Goal: Task Accomplishment & Management: Complete application form

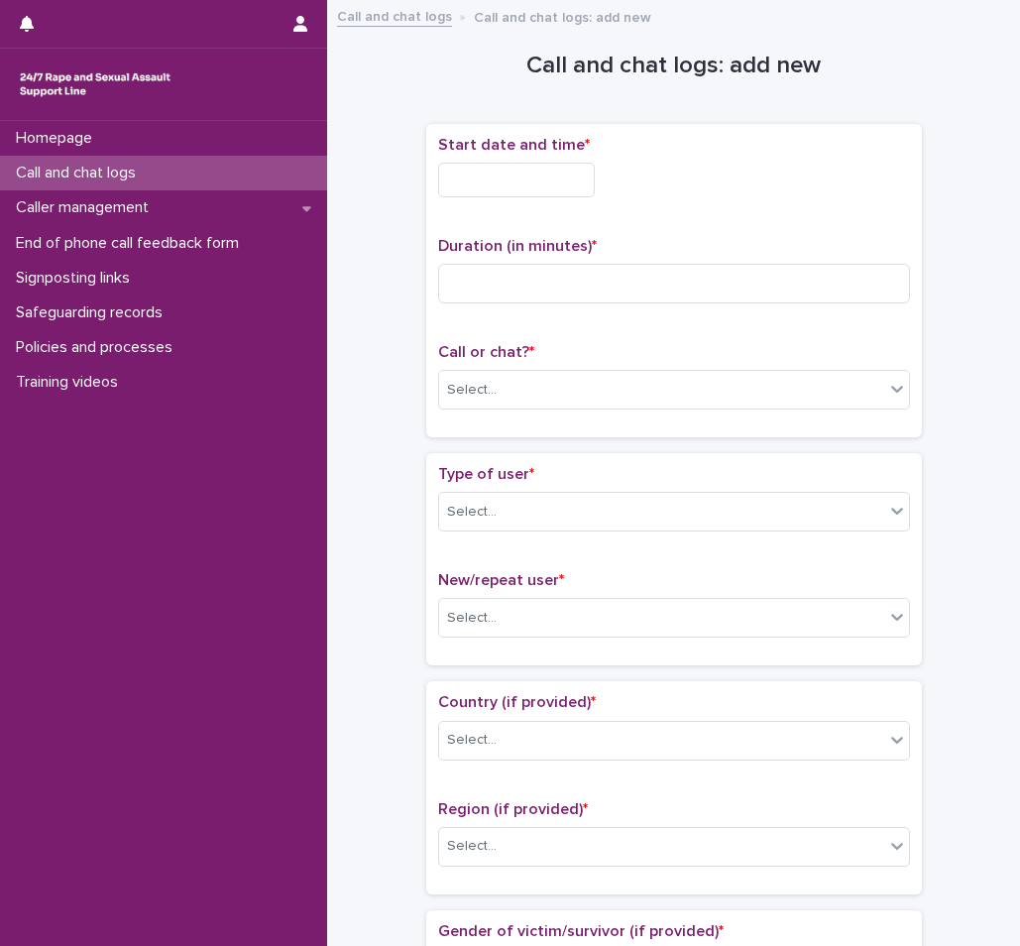
click at [533, 190] on input "text" at bounding box center [516, 180] width 157 height 35
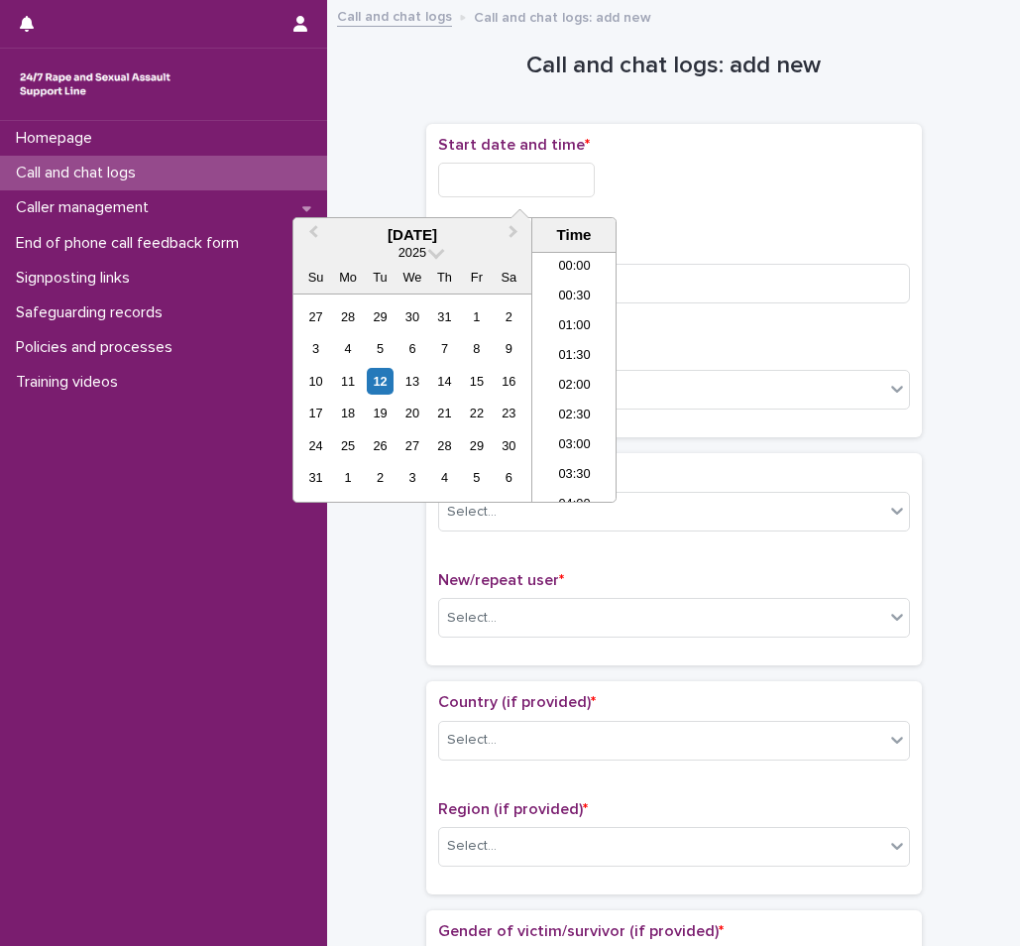
scroll to position [69, 0]
click at [573, 345] on li "02:30" at bounding box center [575, 347] width 84 height 30
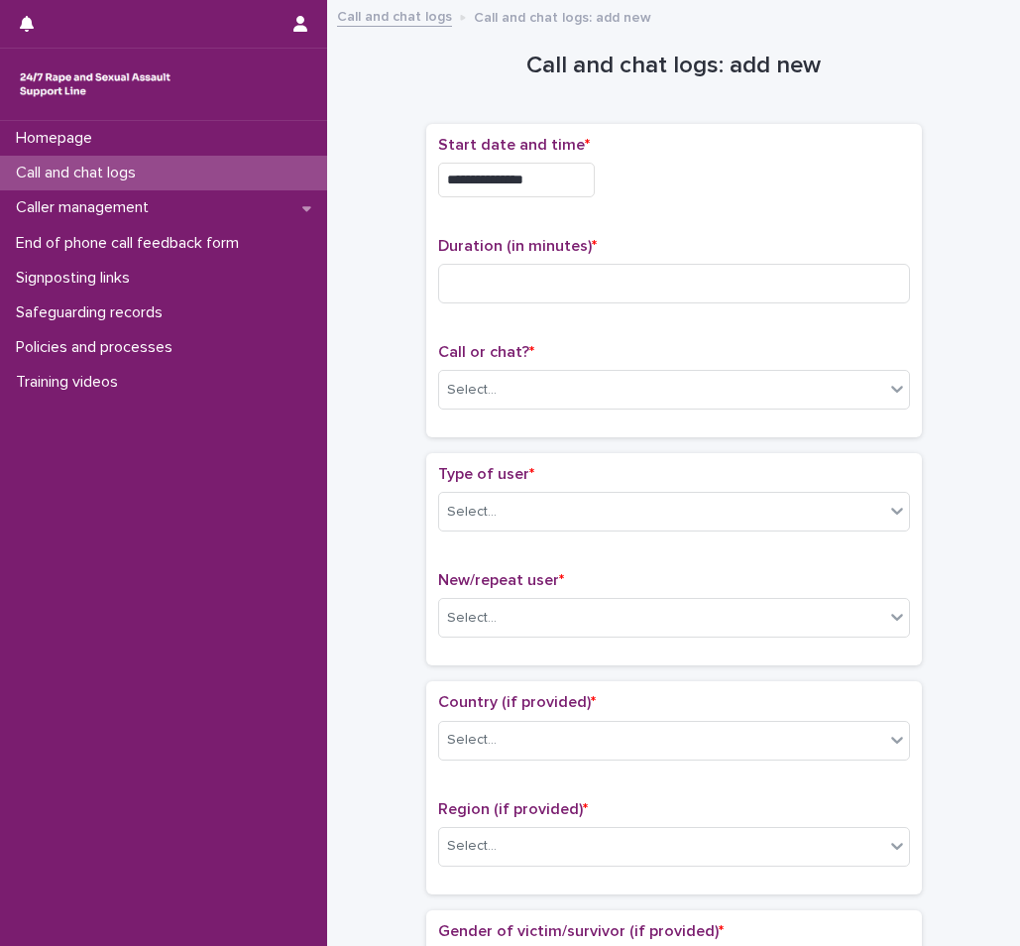
click at [558, 186] on input "**********" at bounding box center [516, 180] width 157 height 35
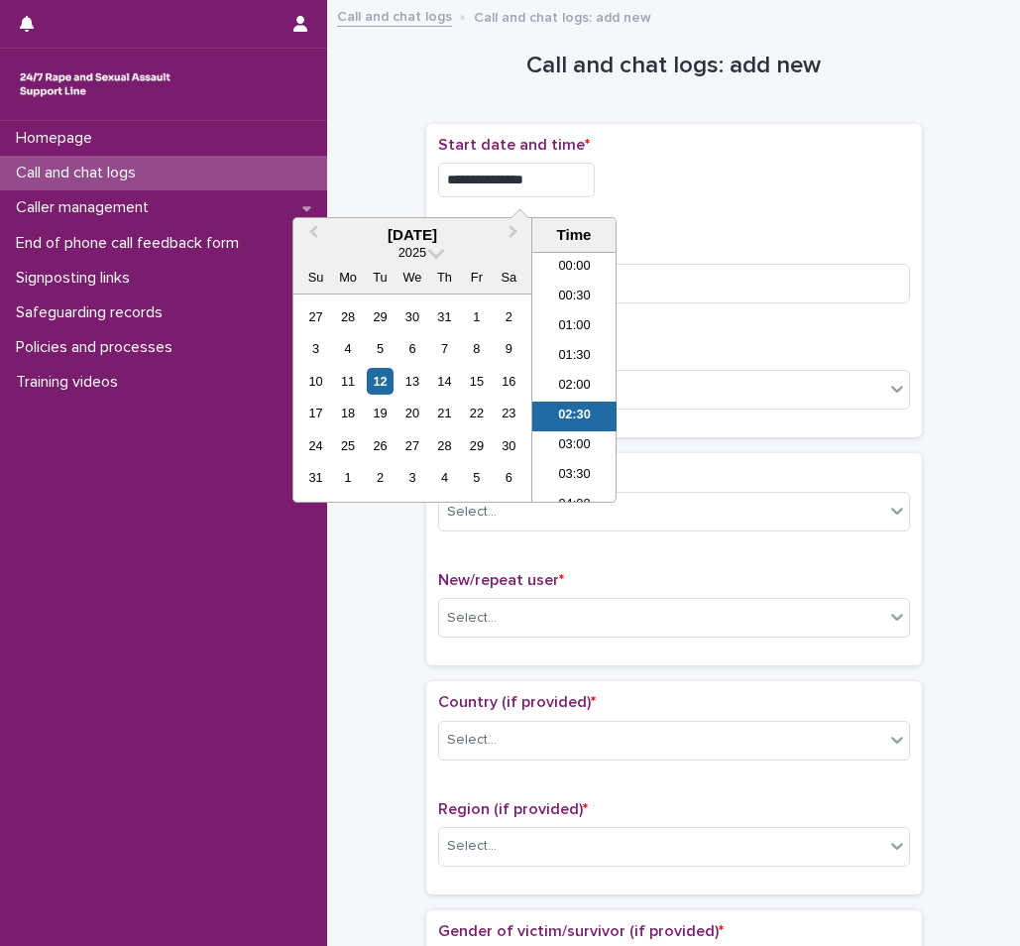
scroll to position [40, 0]
type input "**********"
click at [757, 257] on div "Duration (in minutes) *" at bounding box center [674, 278] width 472 height 82
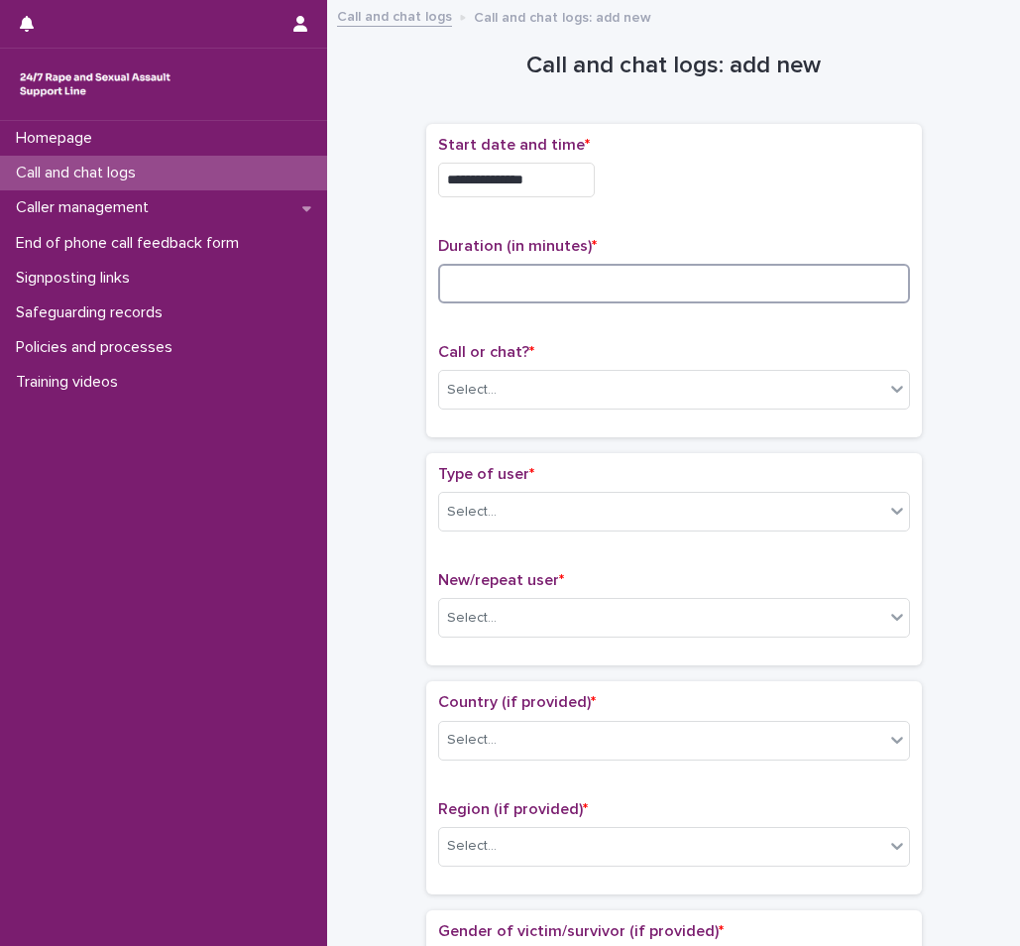
click at [634, 278] on input at bounding box center [674, 284] width 472 height 40
type input "**"
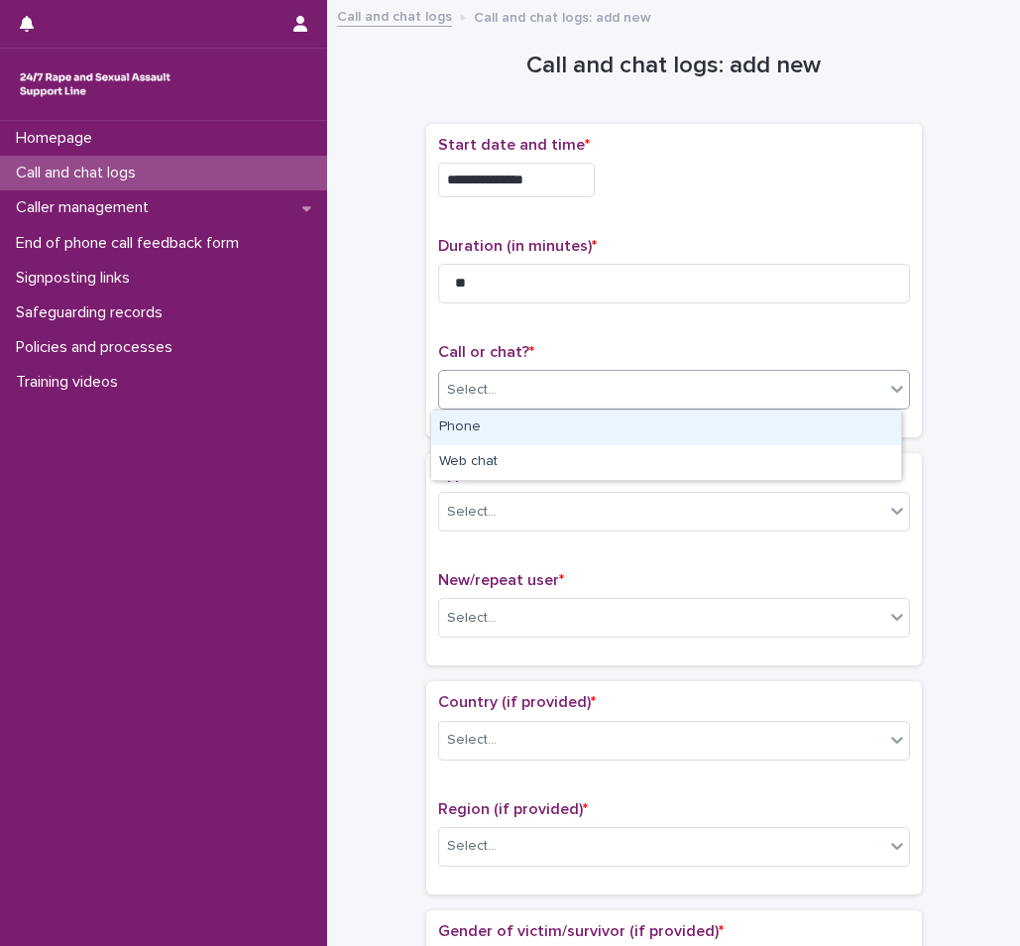
click at [556, 389] on div "Select..." at bounding box center [661, 390] width 445 height 33
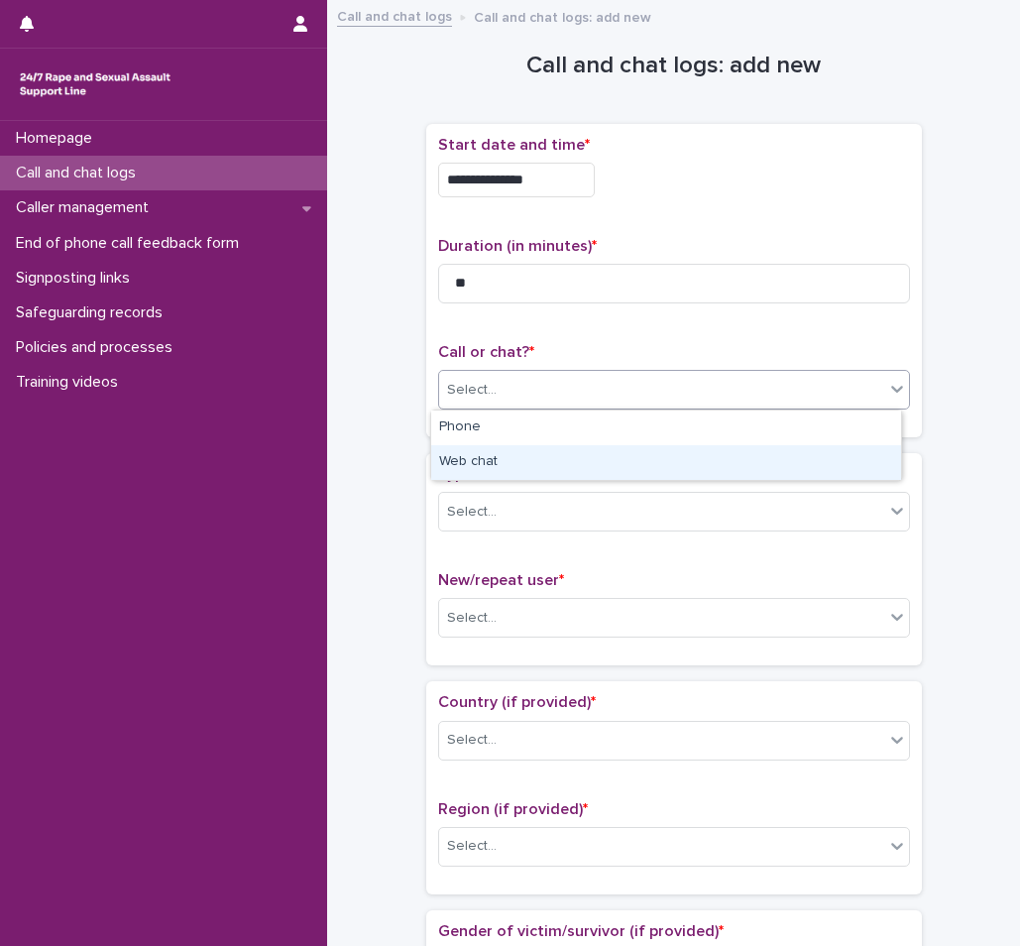
click at [494, 456] on div "Web chat" at bounding box center [666, 462] width 470 height 35
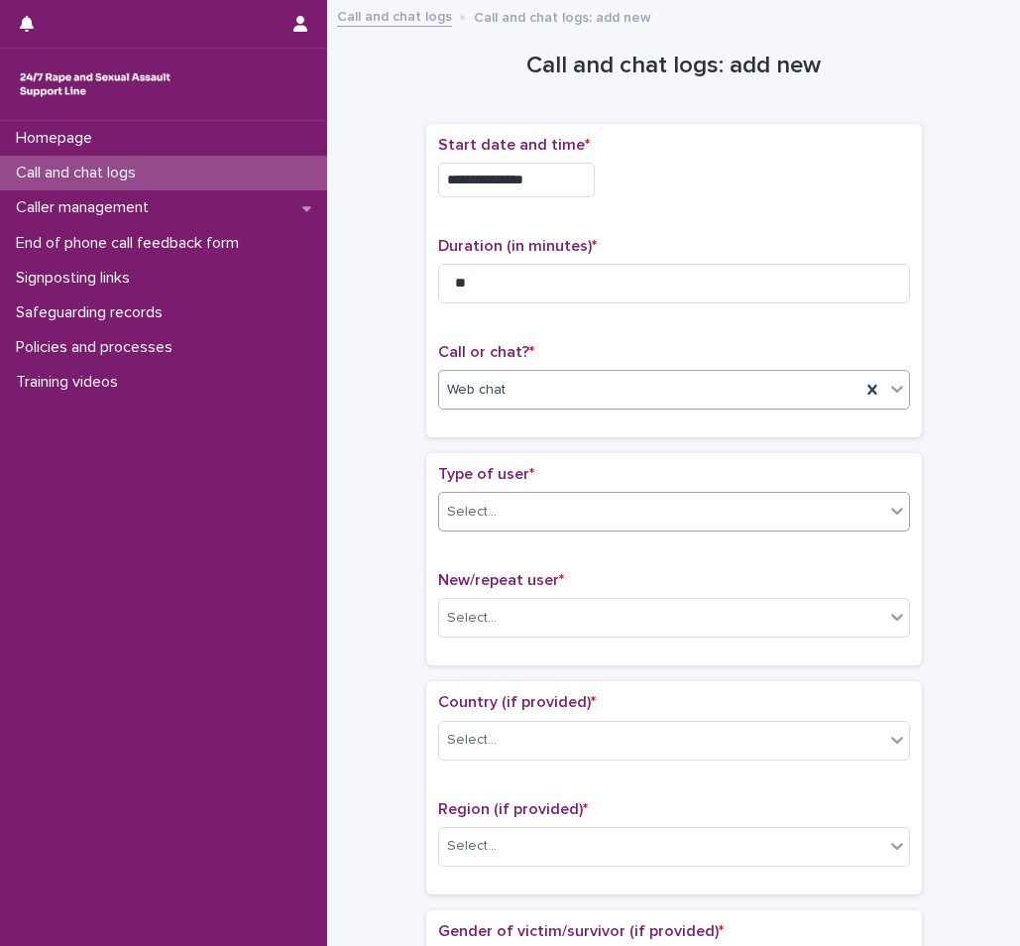
click at [516, 525] on div "Select..." at bounding box center [661, 512] width 445 height 33
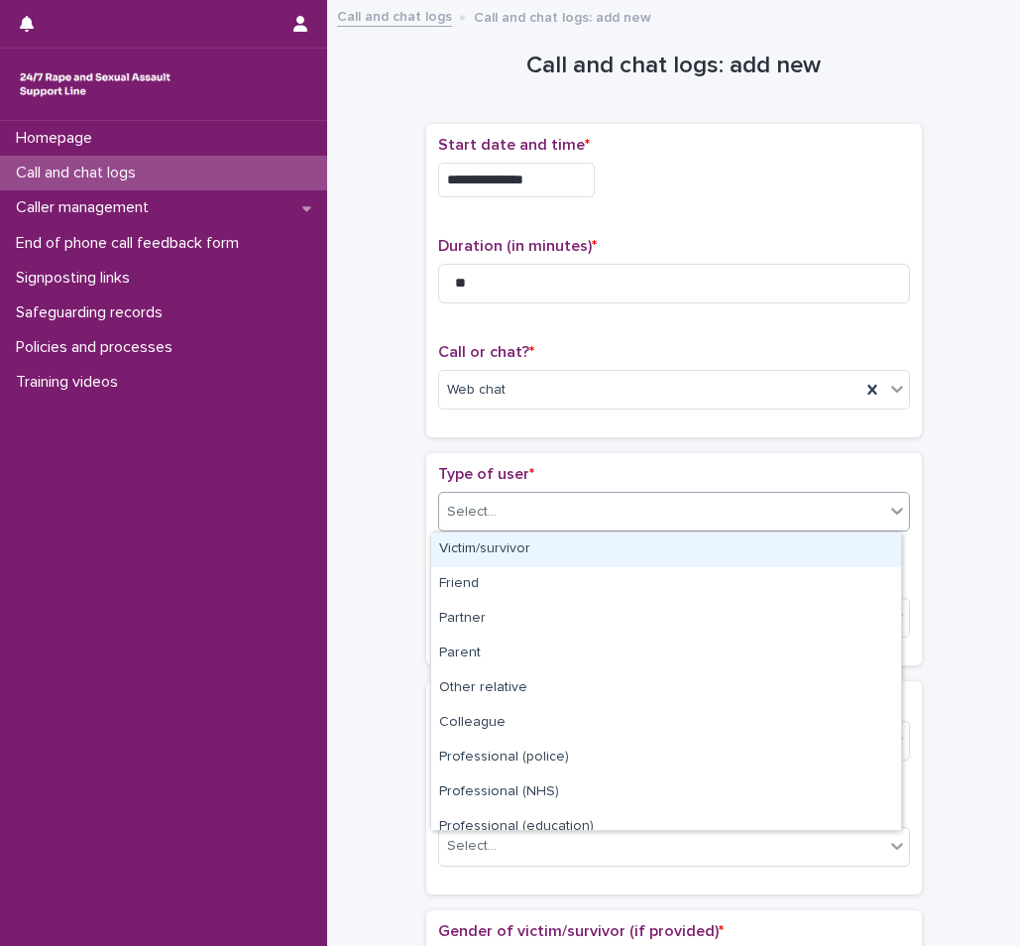
click at [500, 553] on div "Victim/survivor" at bounding box center [666, 550] width 470 height 35
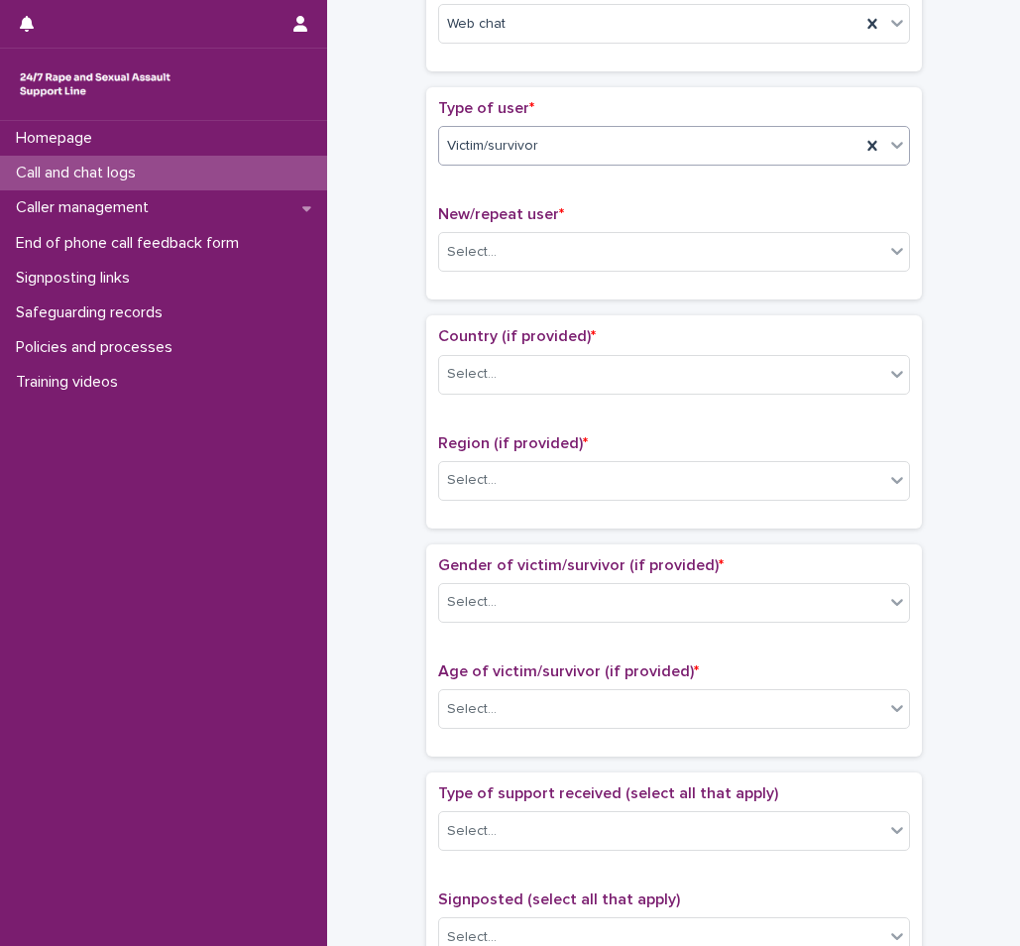
scroll to position [397, 0]
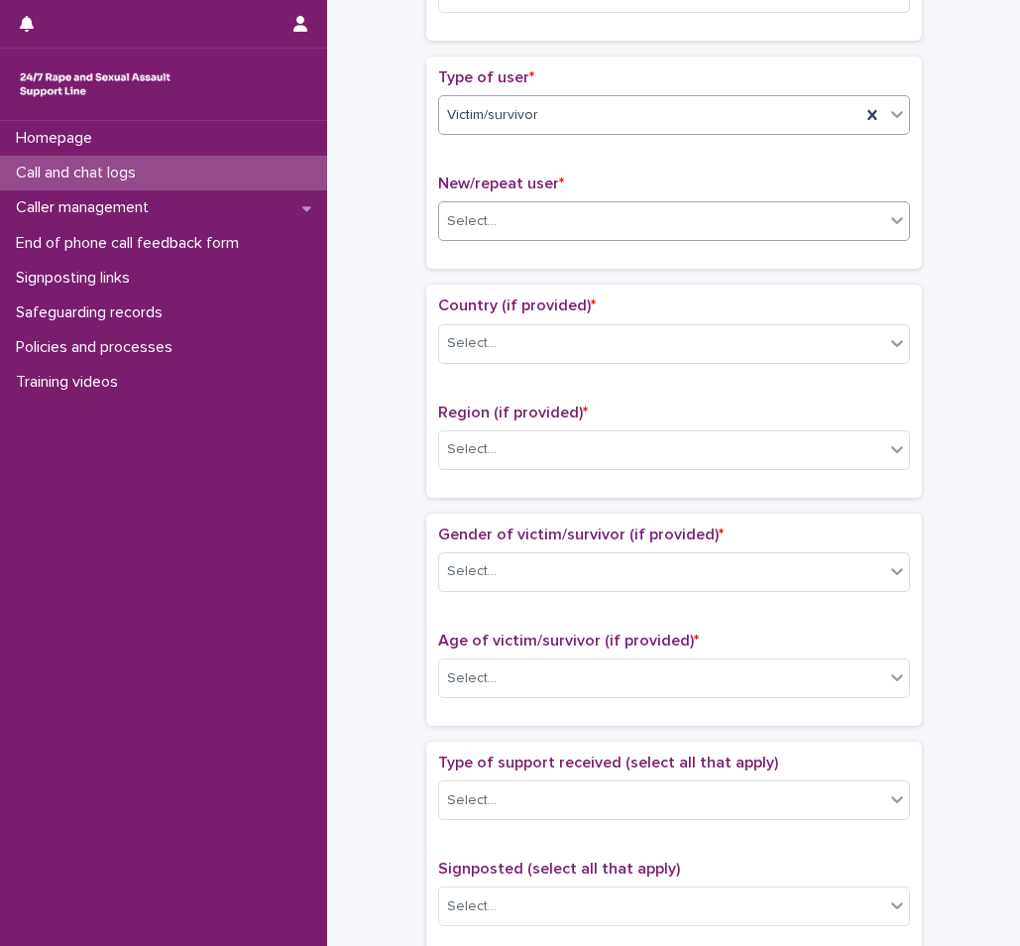
click at [558, 224] on div "Select..." at bounding box center [661, 221] width 445 height 33
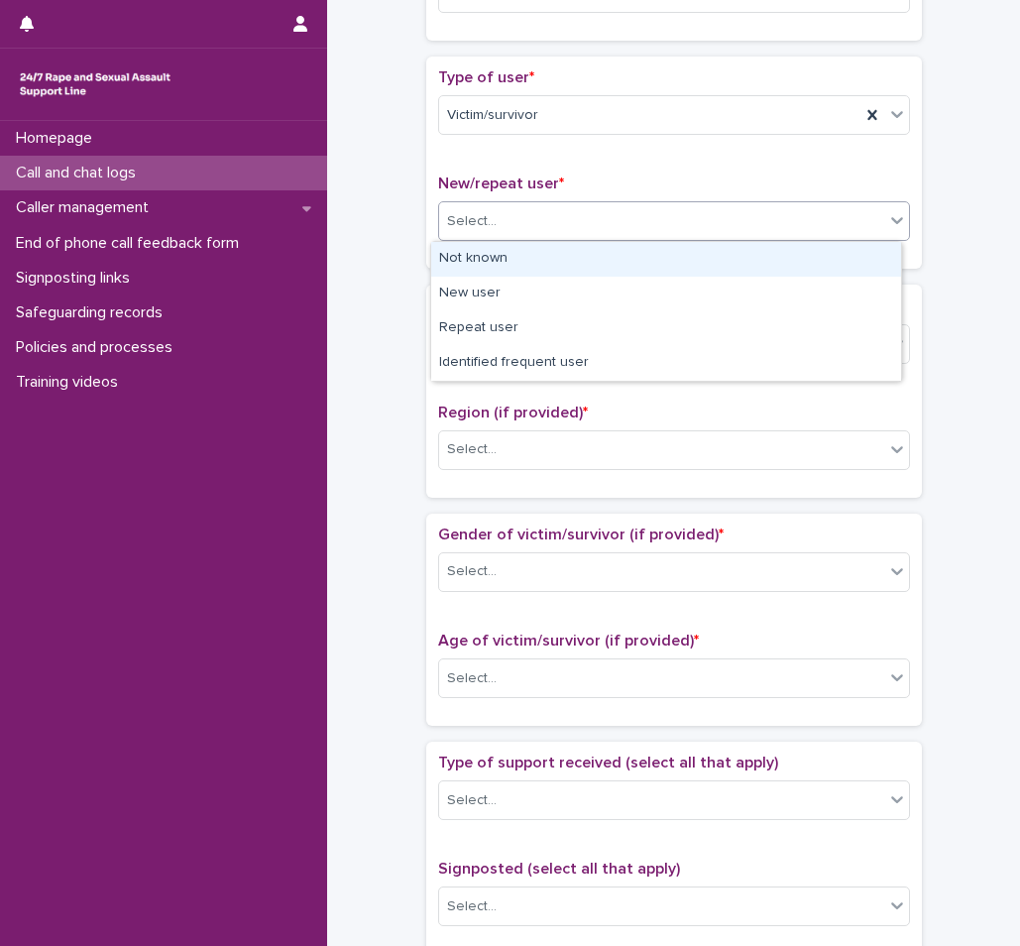
click at [540, 262] on div "Not known" at bounding box center [666, 259] width 470 height 35
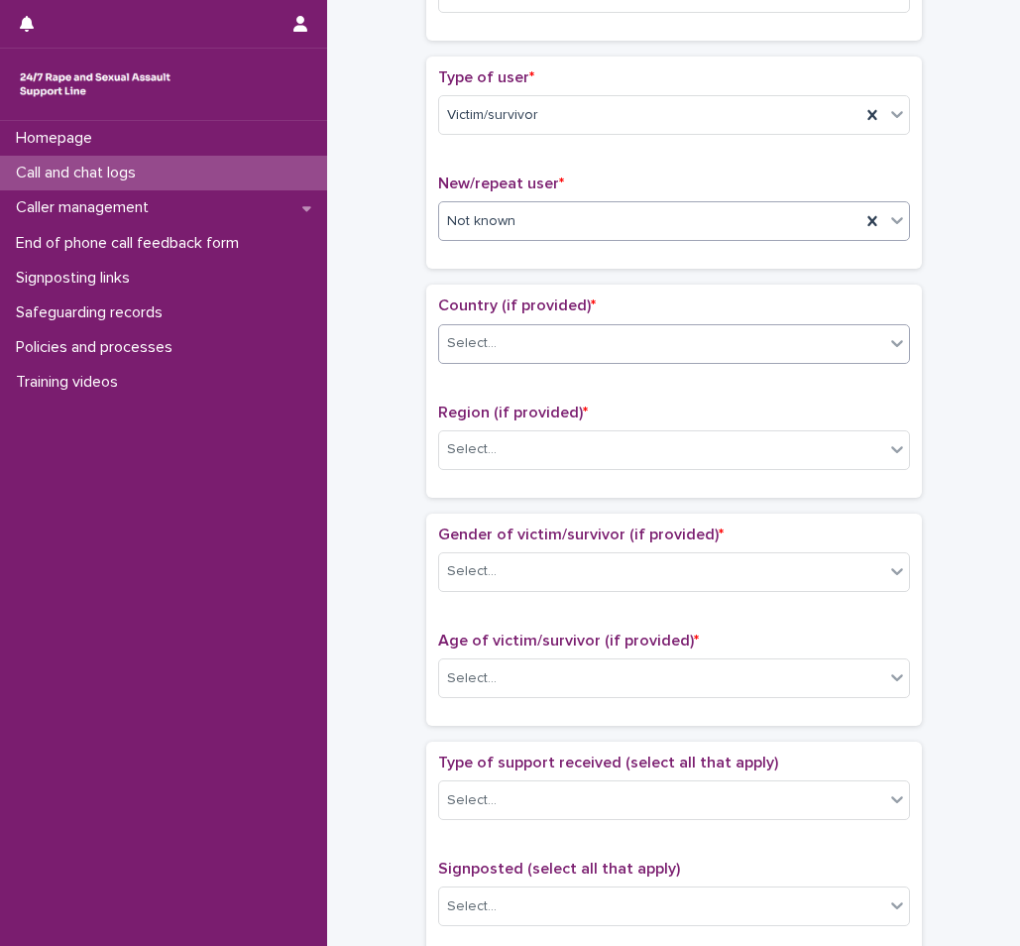
click at [532, 331] on div "Select..." at bounding box center [661, 343] width 445 height 33
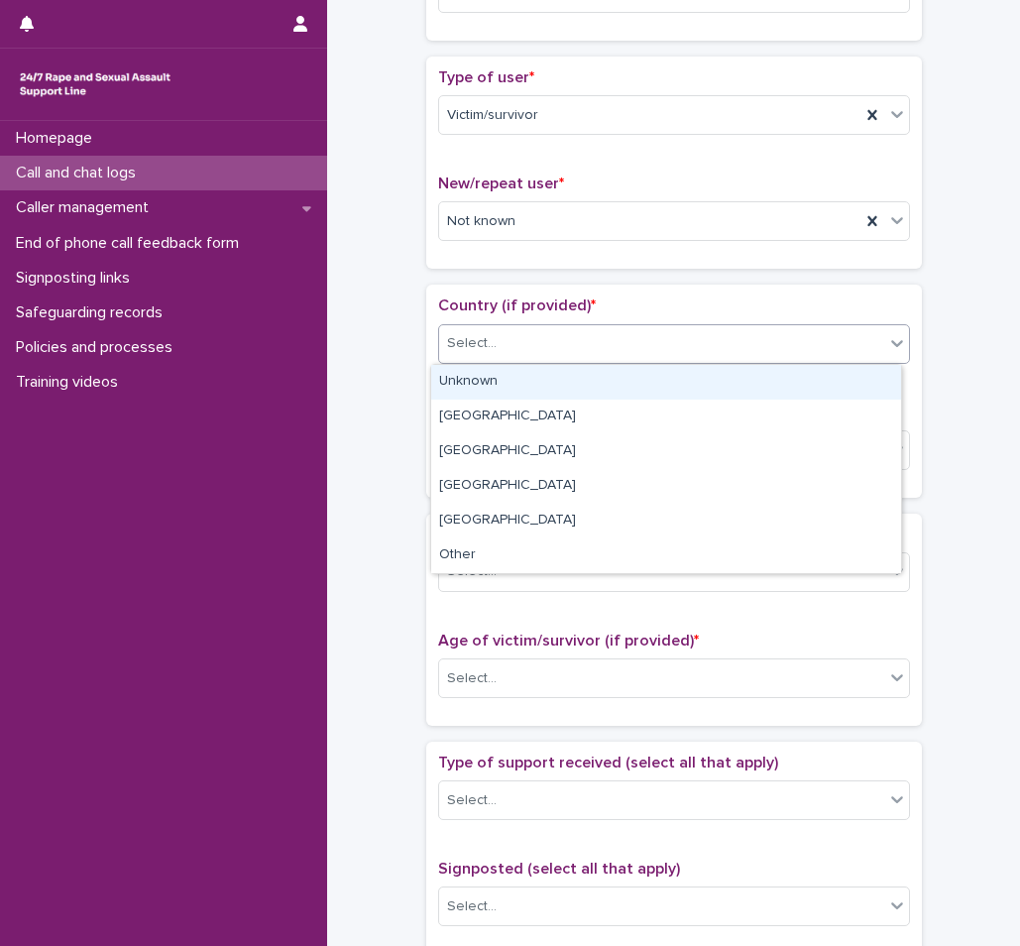
click at [505, 379] on div "Unknown" at bounding box center [666, 382] width 470 height 35
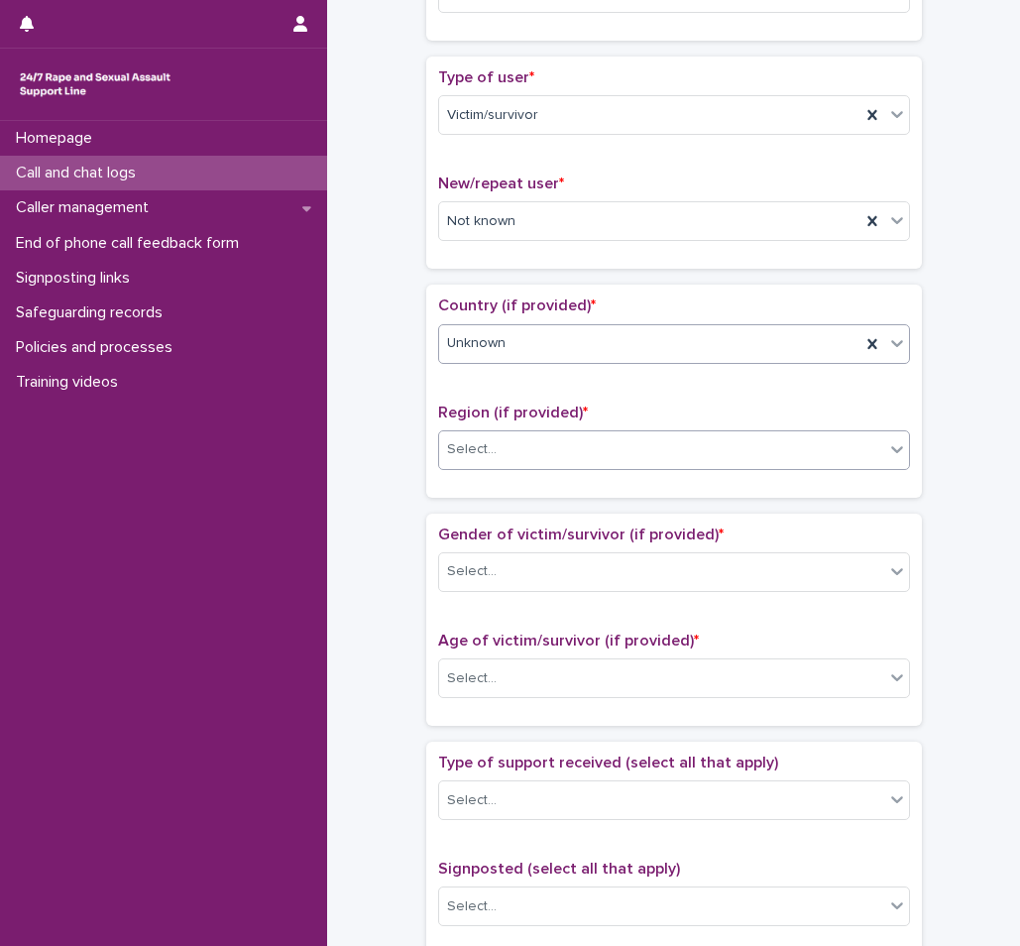
click at [508, 463] on div "Select..." at bounding box center [661, 449] width 445 height 33
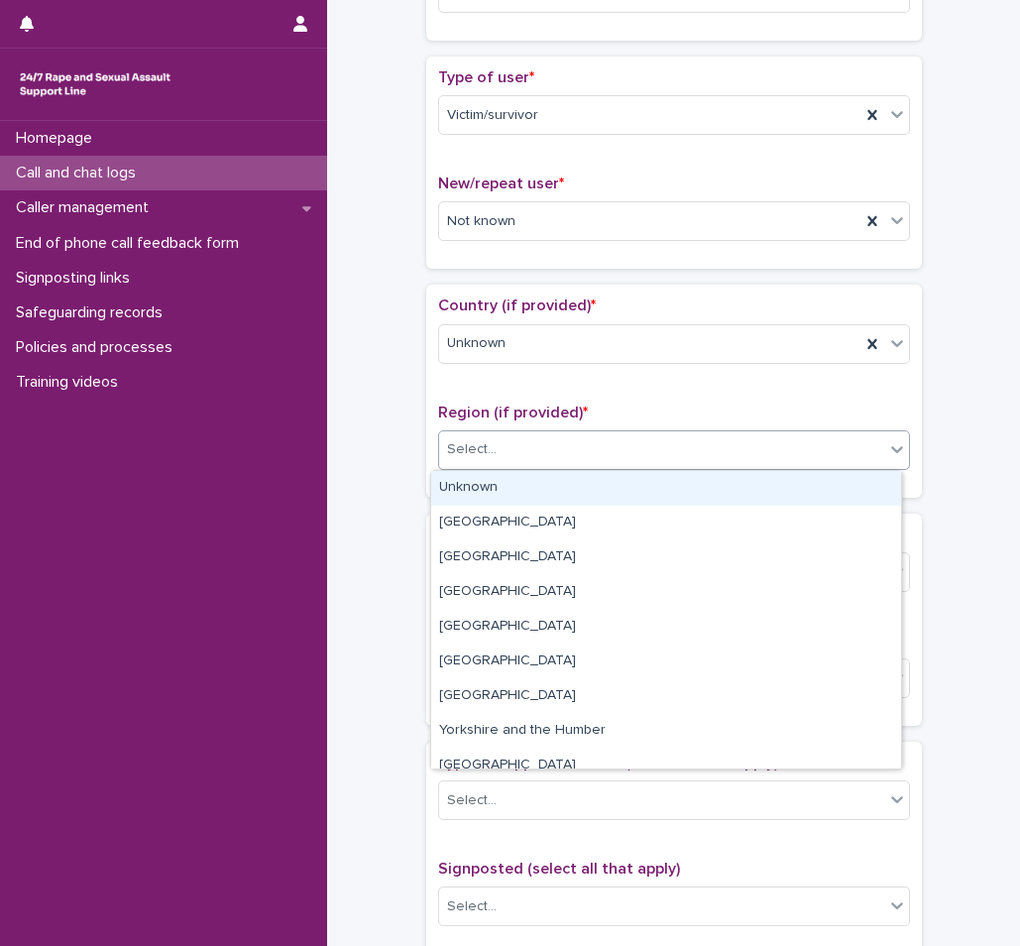
click at [482, 483] on div "Unknown" at bounding box center [666, 488] width 470 height 35
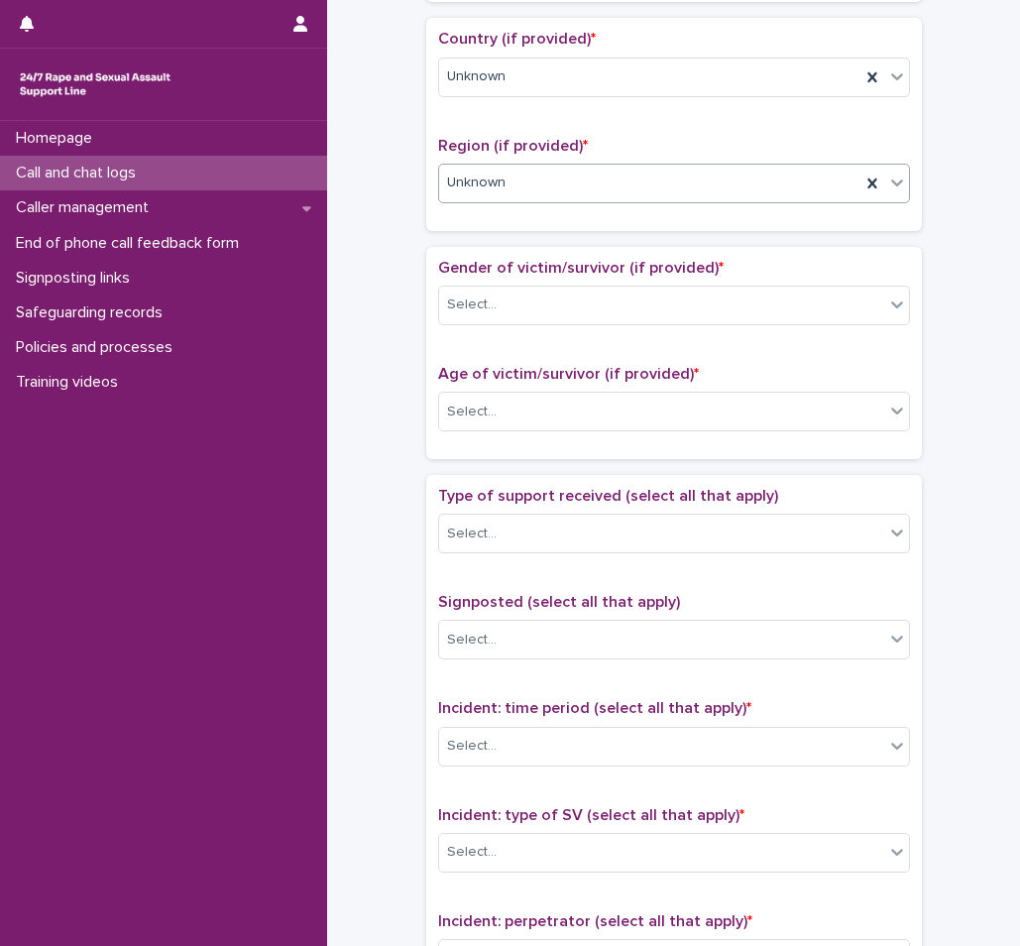
scroll to position [694, 0]
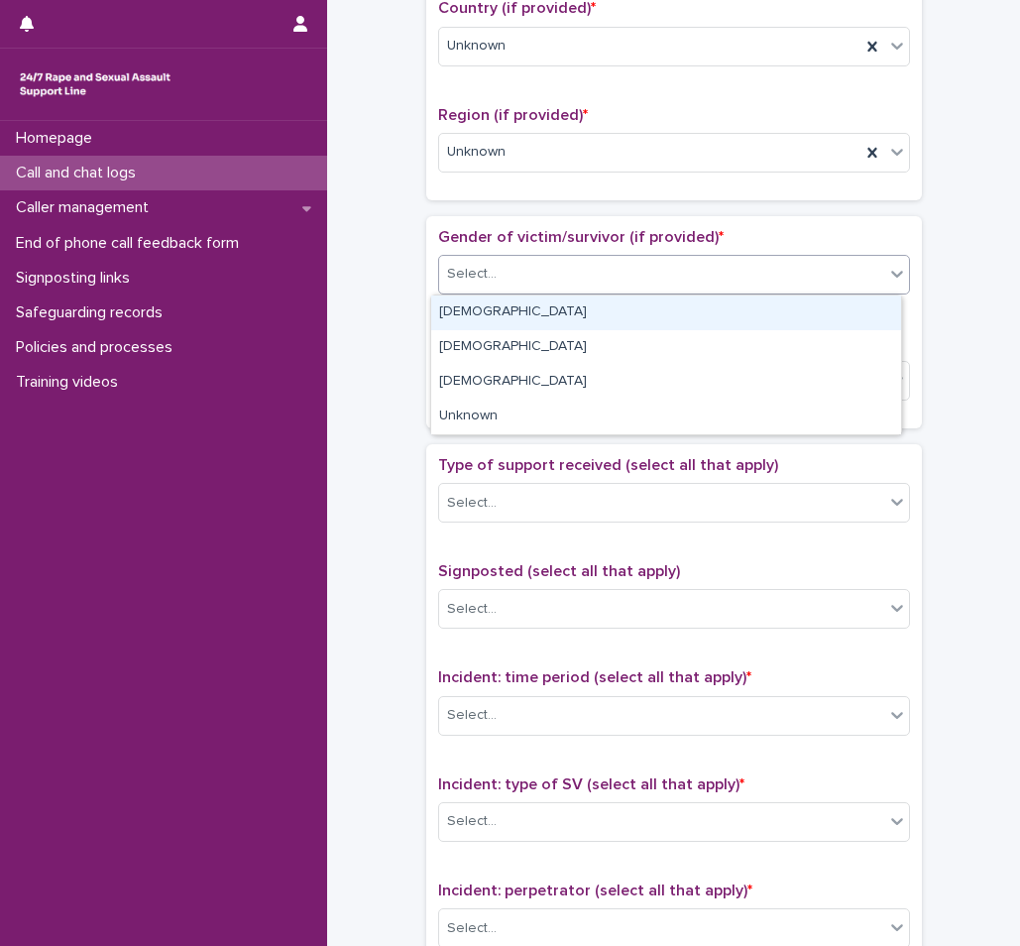
click at [527, 271] on div "Select..." at bounding box center [661, 274] width 445 height 33
click at [503, 324] on div "[DEMOGRAPHIC_DATA]" at bounding box center [666, 313] width 470 height 35
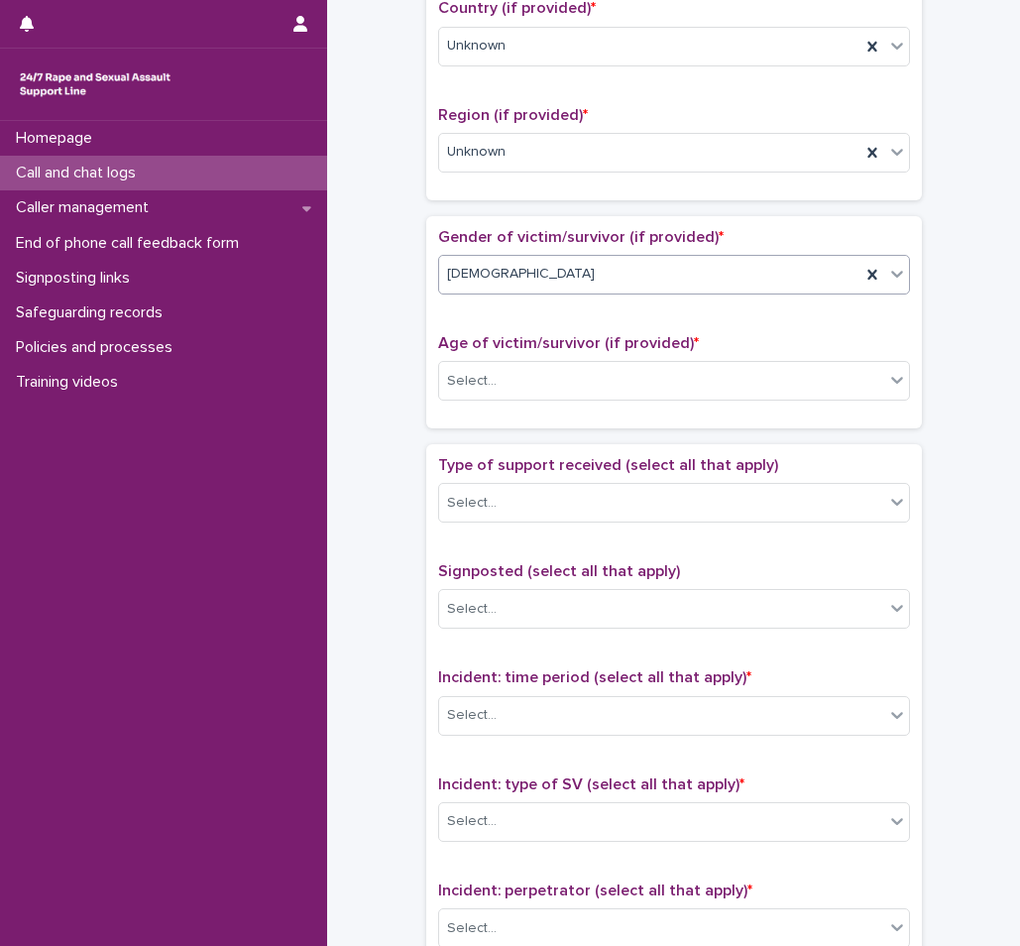
scroll to position [793, 0]
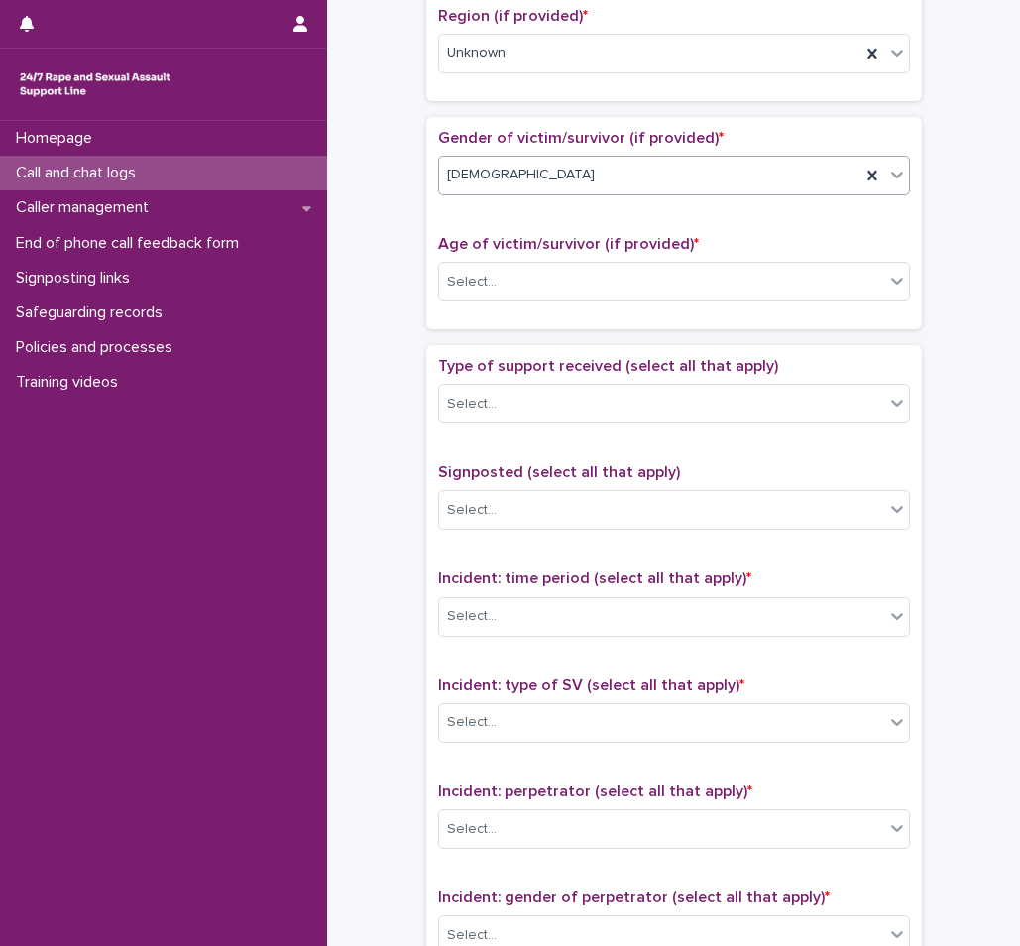
click at [515, 311] on div "Age of victim/survivor (if provided) * Select..." at bounding box center [674, 276] width 472 height 82
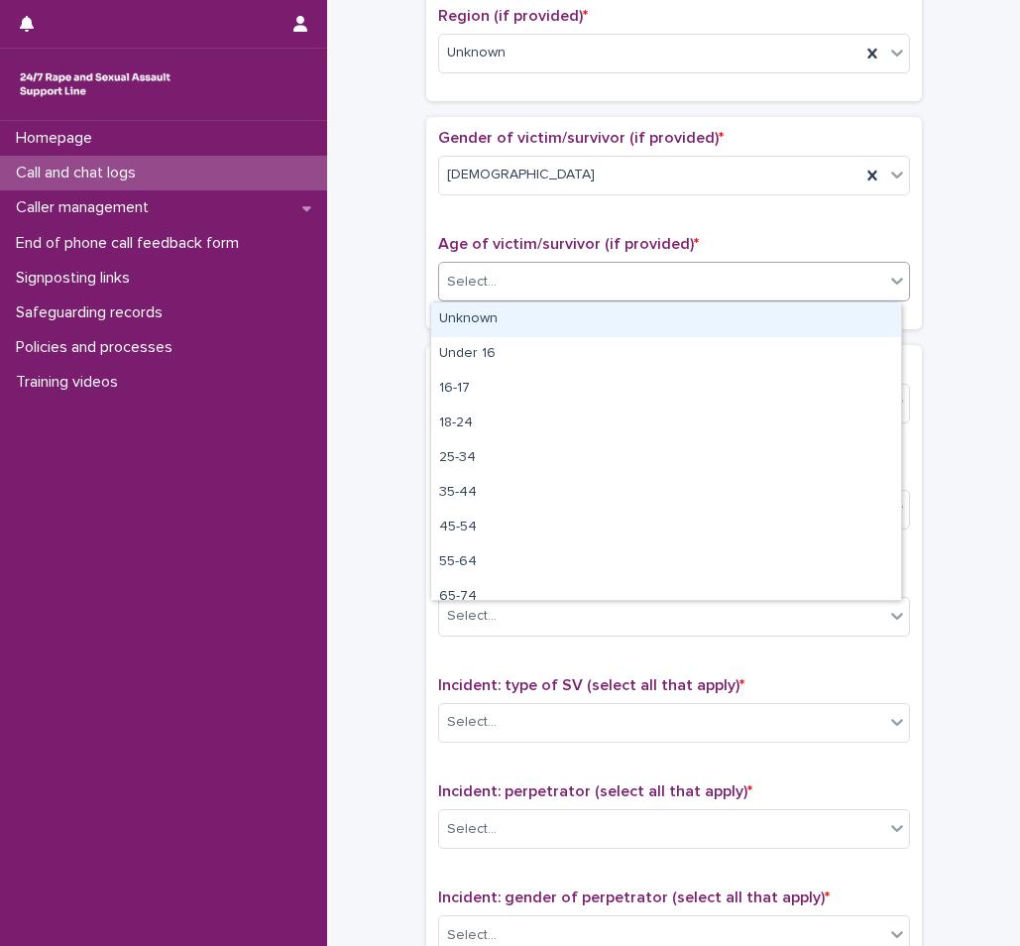
click at [517, 294] on div "Select..." at bounding box center [661, 282] width 445 height 33
click at [502, 326] on div "Unknown" at bounding box center [666, 319] width 470 height 35
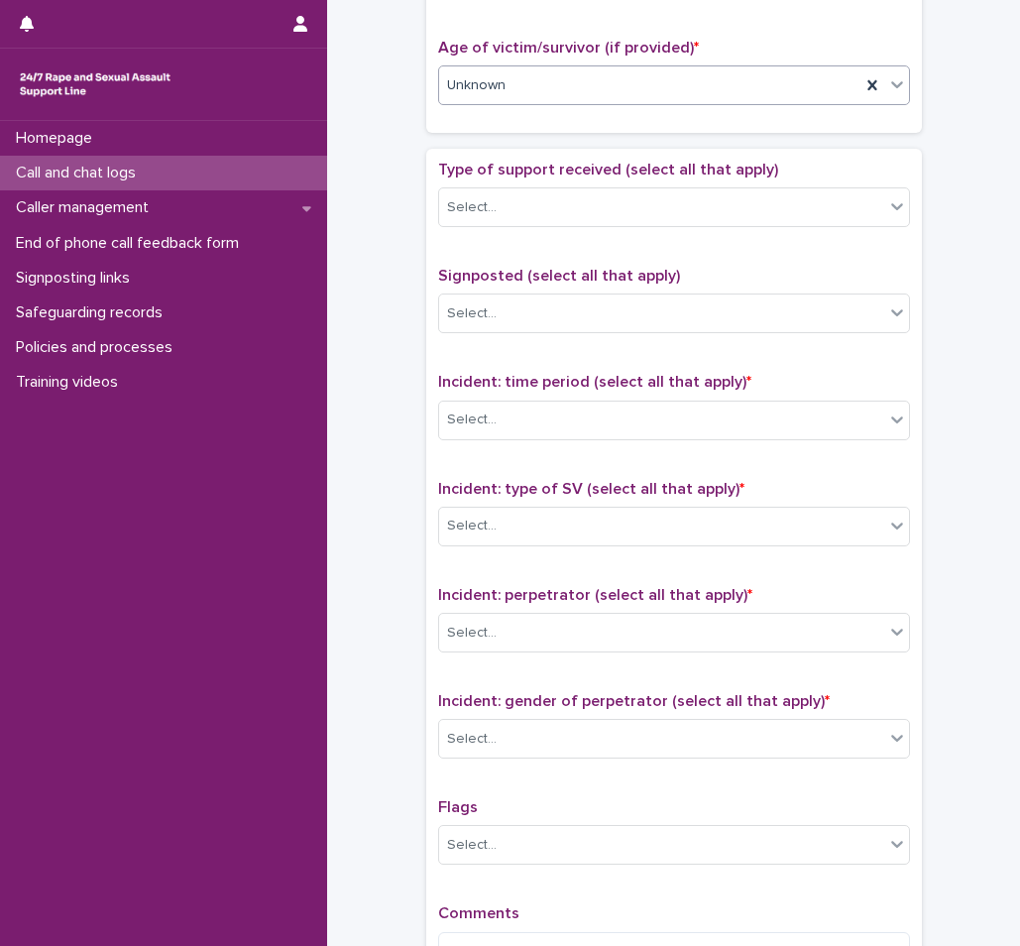
scroll to position [992, 0]
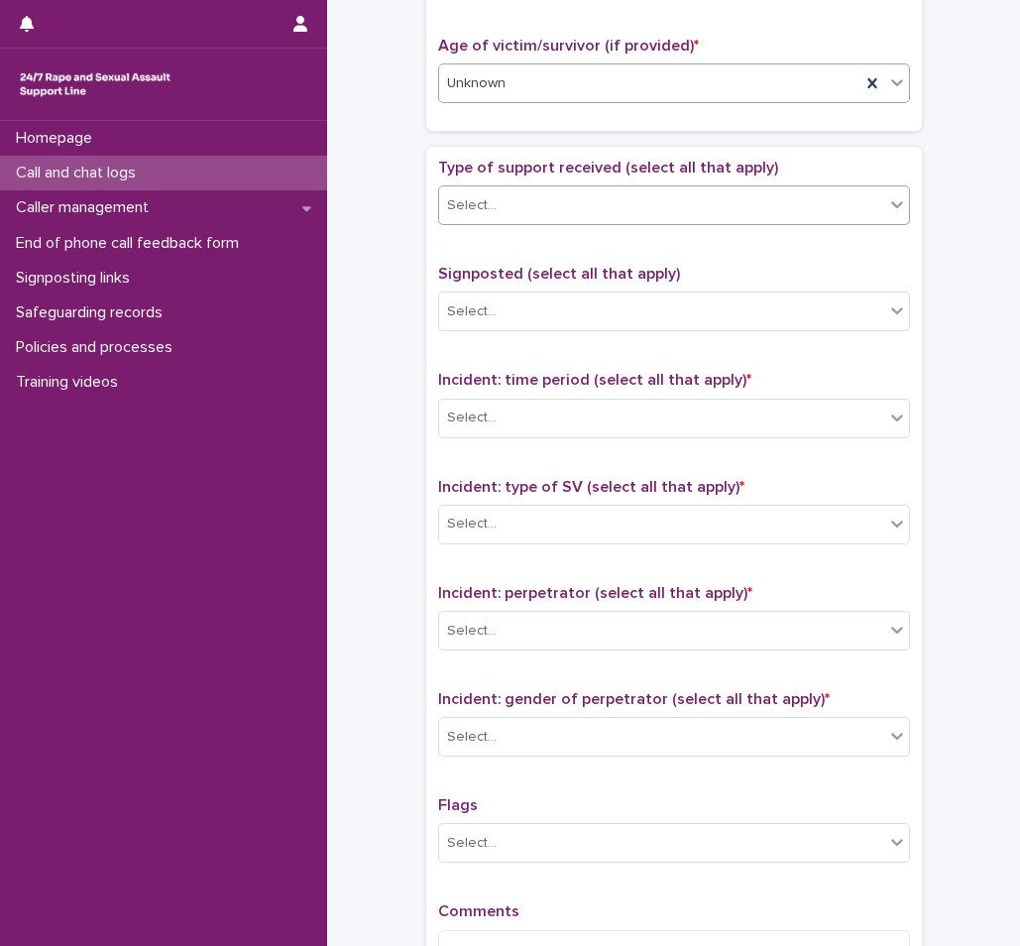
click at [501, 213] on div "Select..." at bounding box center [661, 205] width 445 height 33
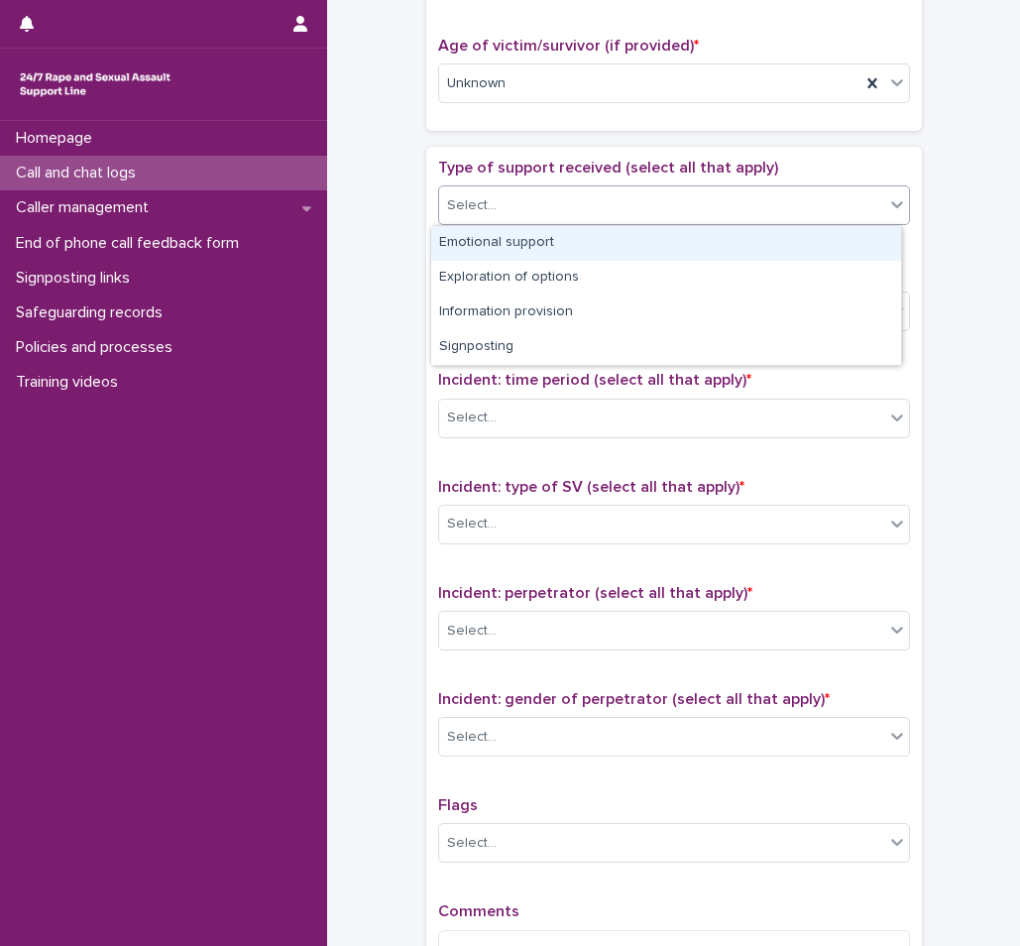
click at [492, 247] on div "Emotional support" at bounding box center [666, 243] width 470 height 35
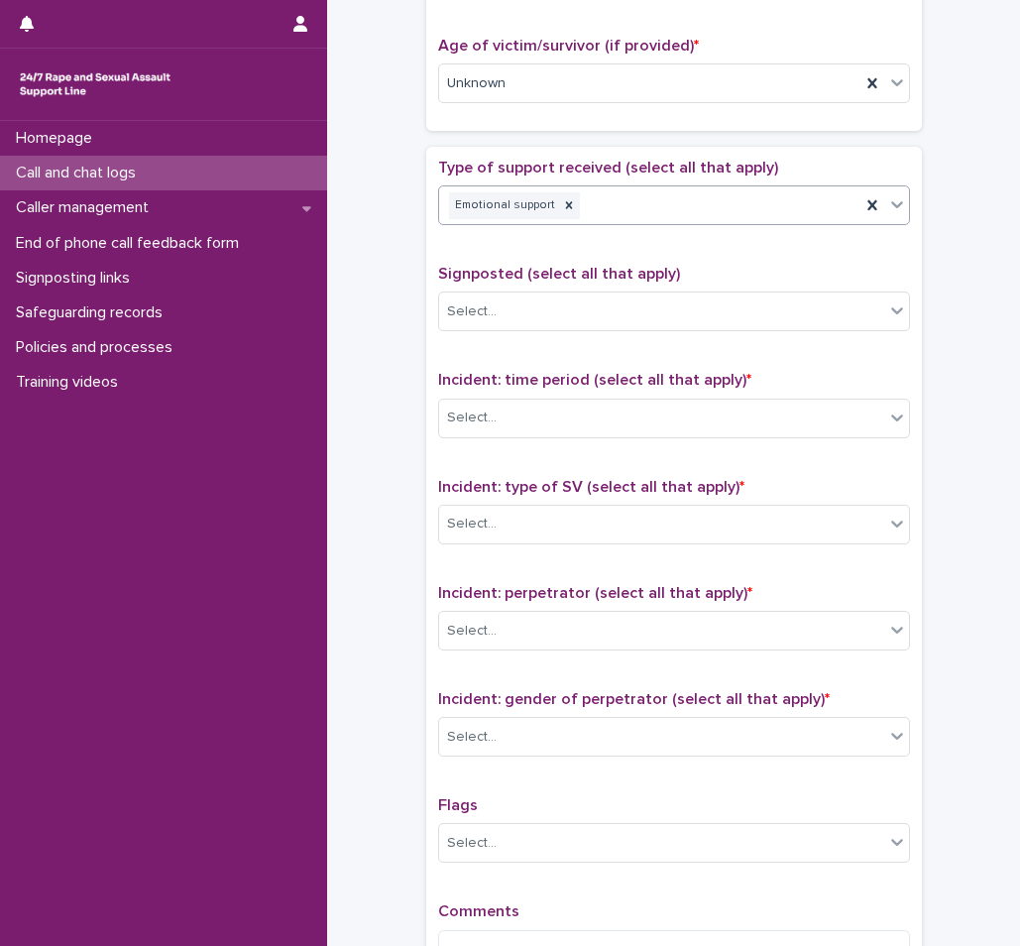
click at [604, 212] on div "Emotional support" at bounding box center [649, 205] width 421 height 35
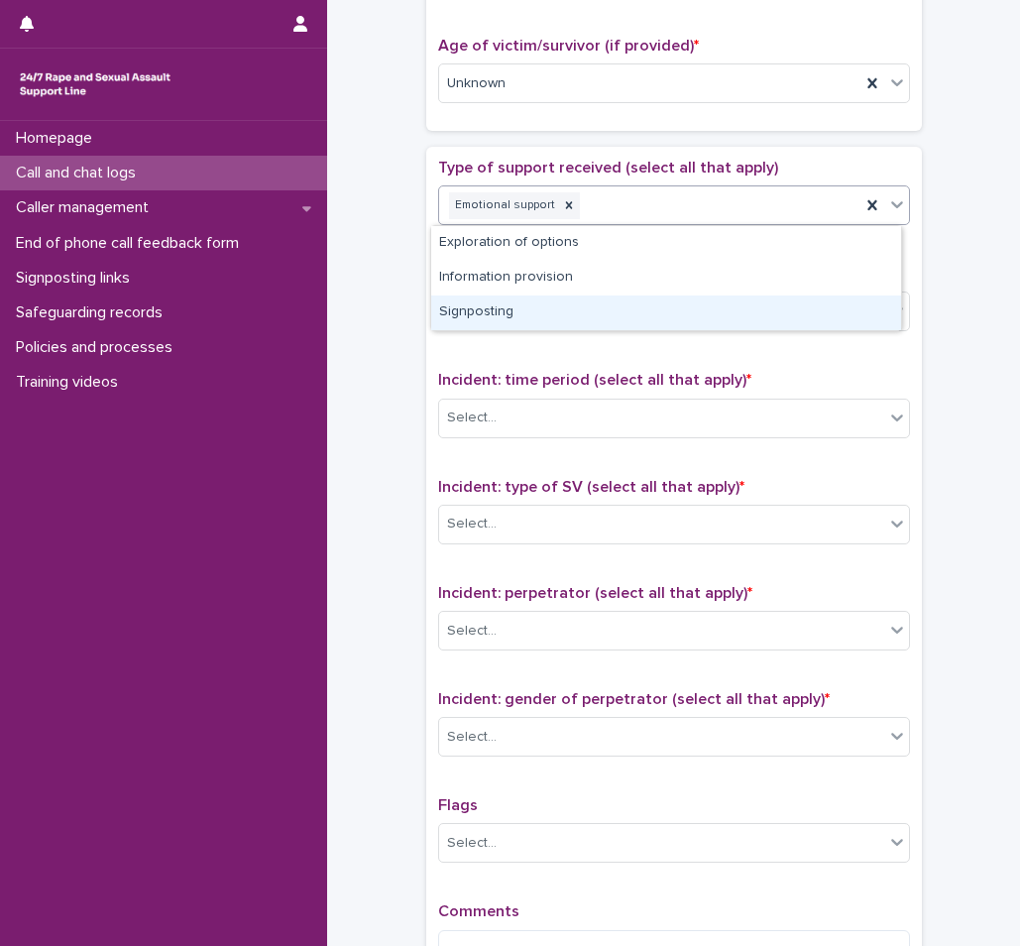
click at [529, 301] on div "Signposting" at bounding box center [666, 313] width 470 height 35
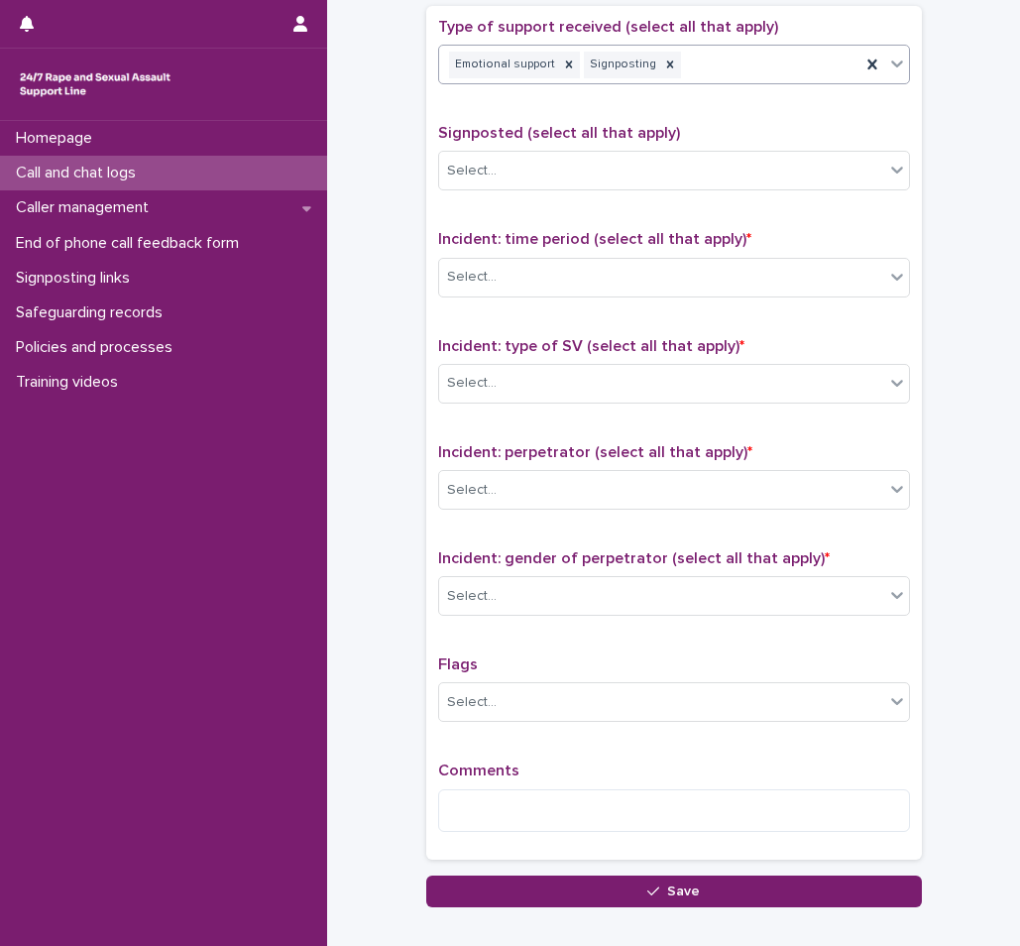
scroll to position [1190, 0]
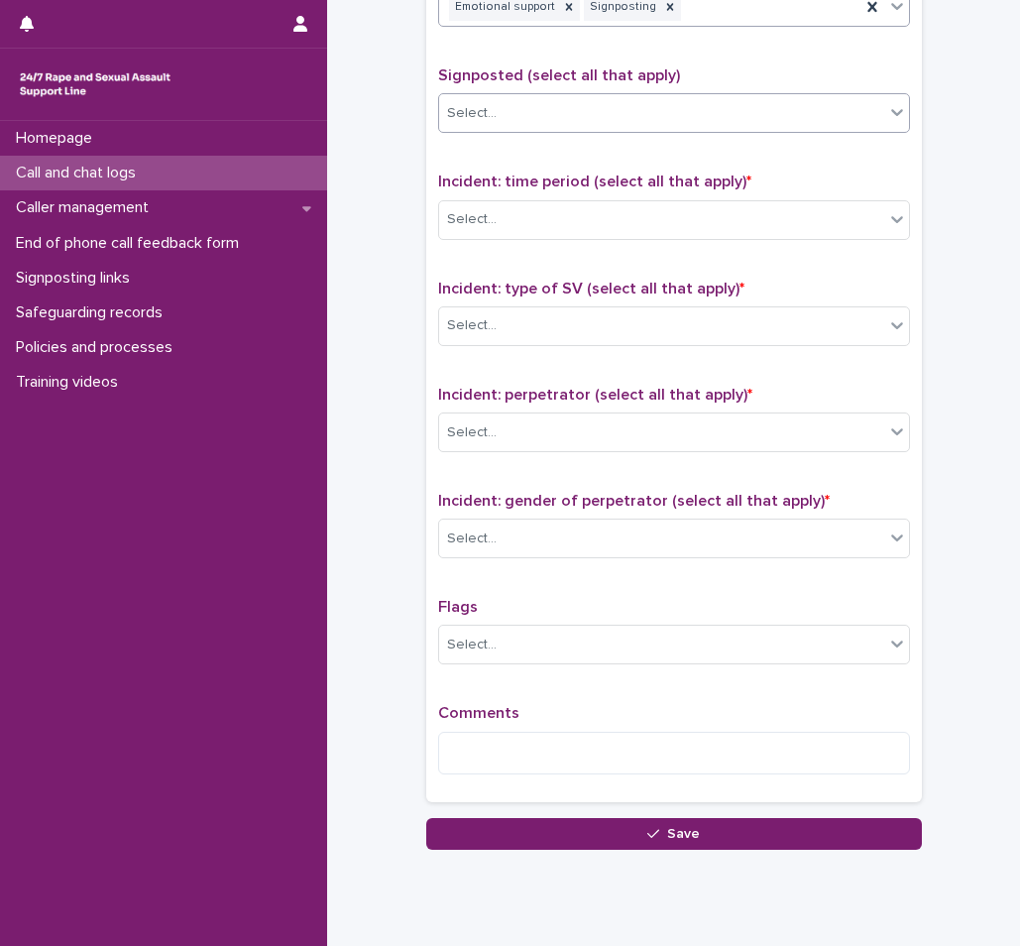
click at [575, 130] on div "Select..." at bounding box center [674, 113] width 472 height 40
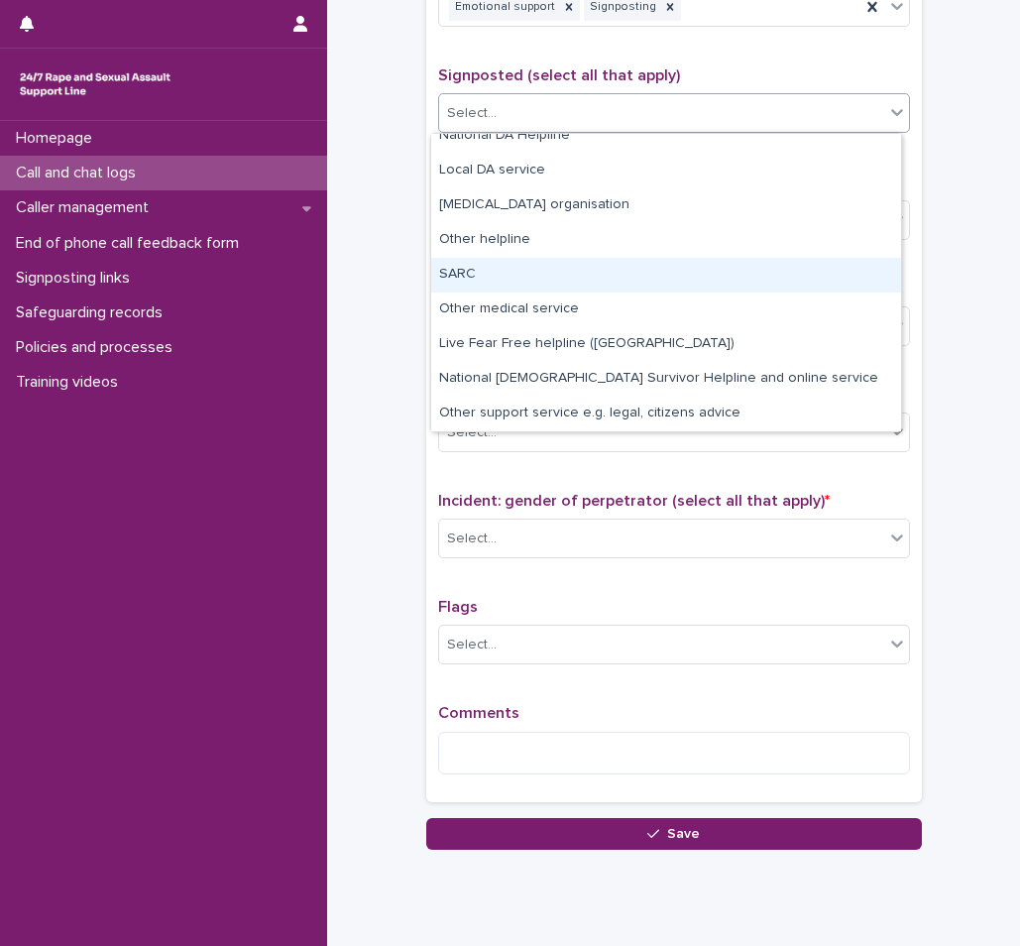
scroll to position [0, 0]
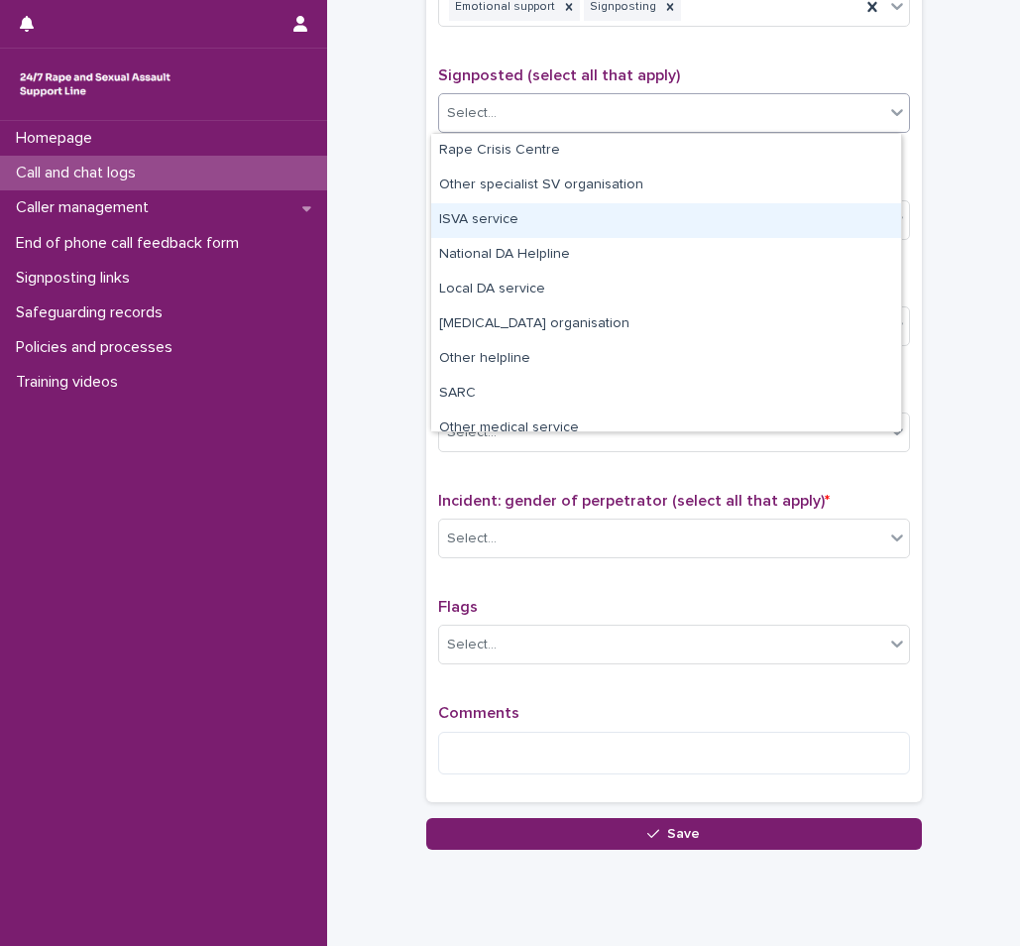
click at [506, 216] on div "ISVA service" at bounding box center [666, 220] width 470 height 35
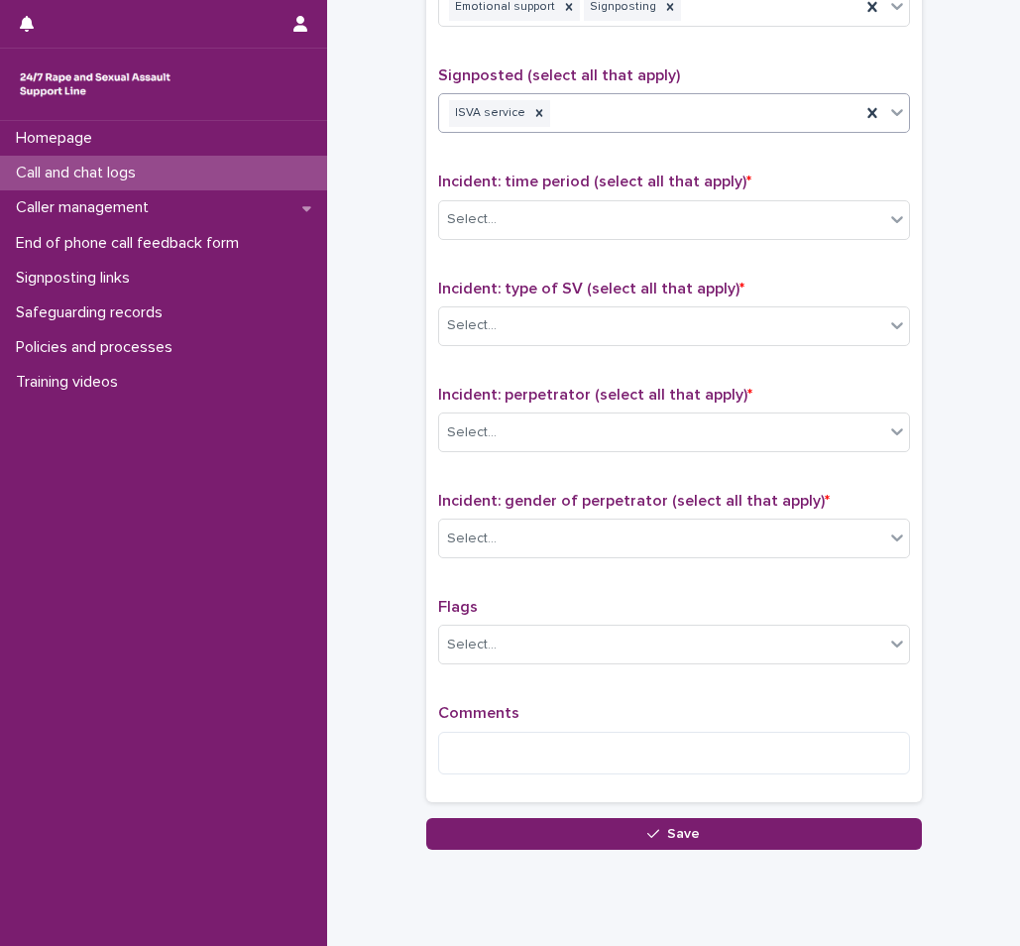
click at [636, 120] on div "ISVA service" at bounding box center [649, 113] width 421 height 35
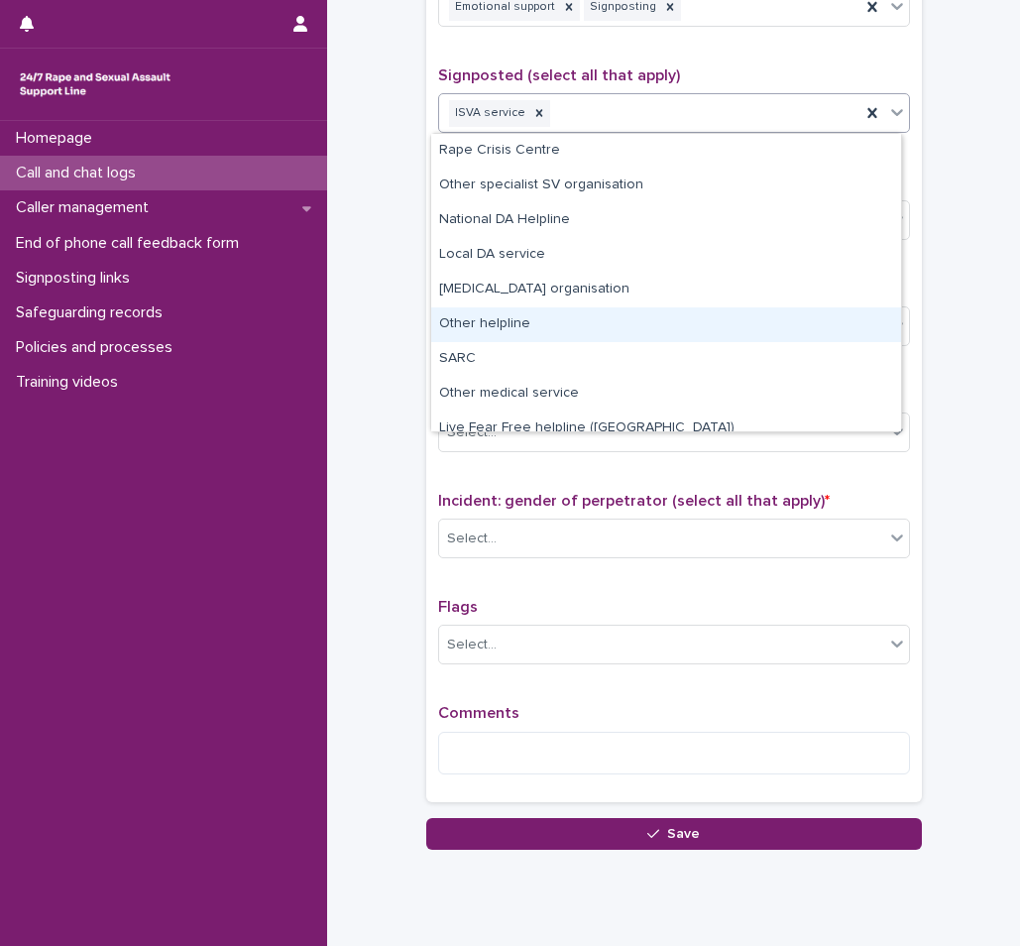
scroll to position [84, 0]
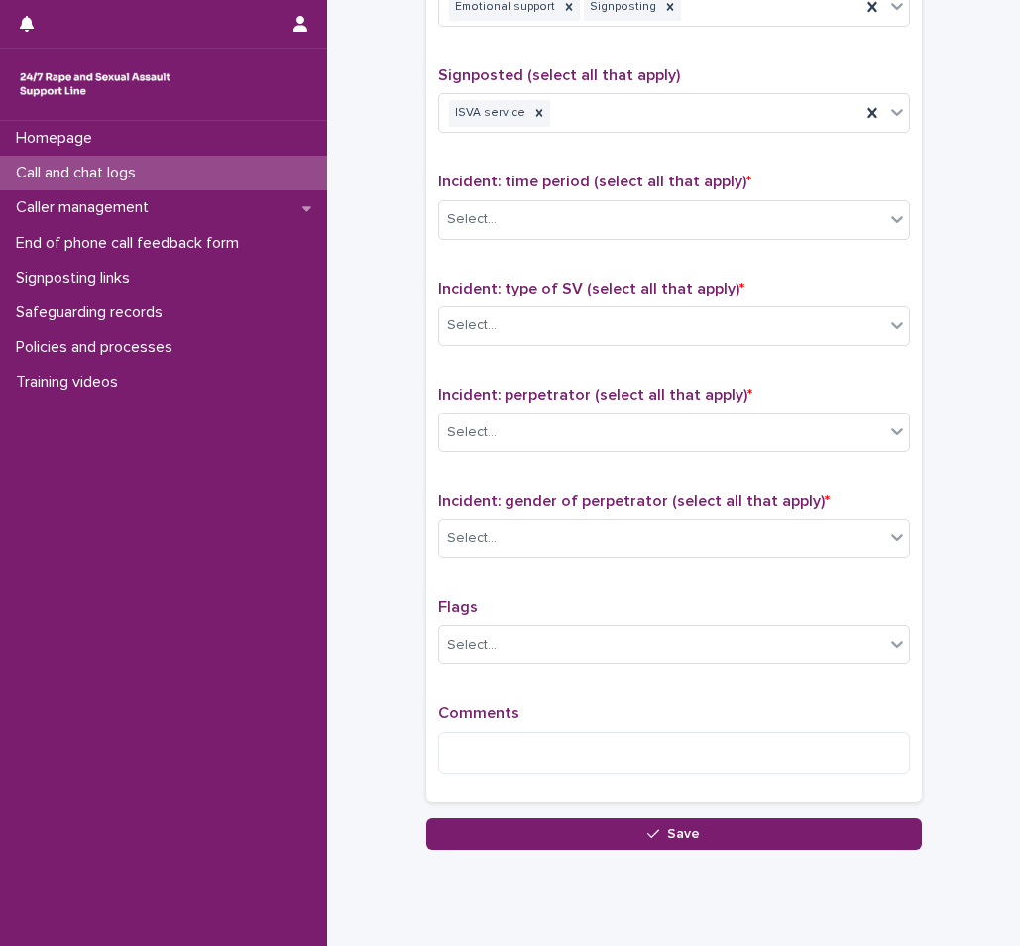
click at [798, 215] on div "Select..." at bounding box center [661, 219] width 445 height 33
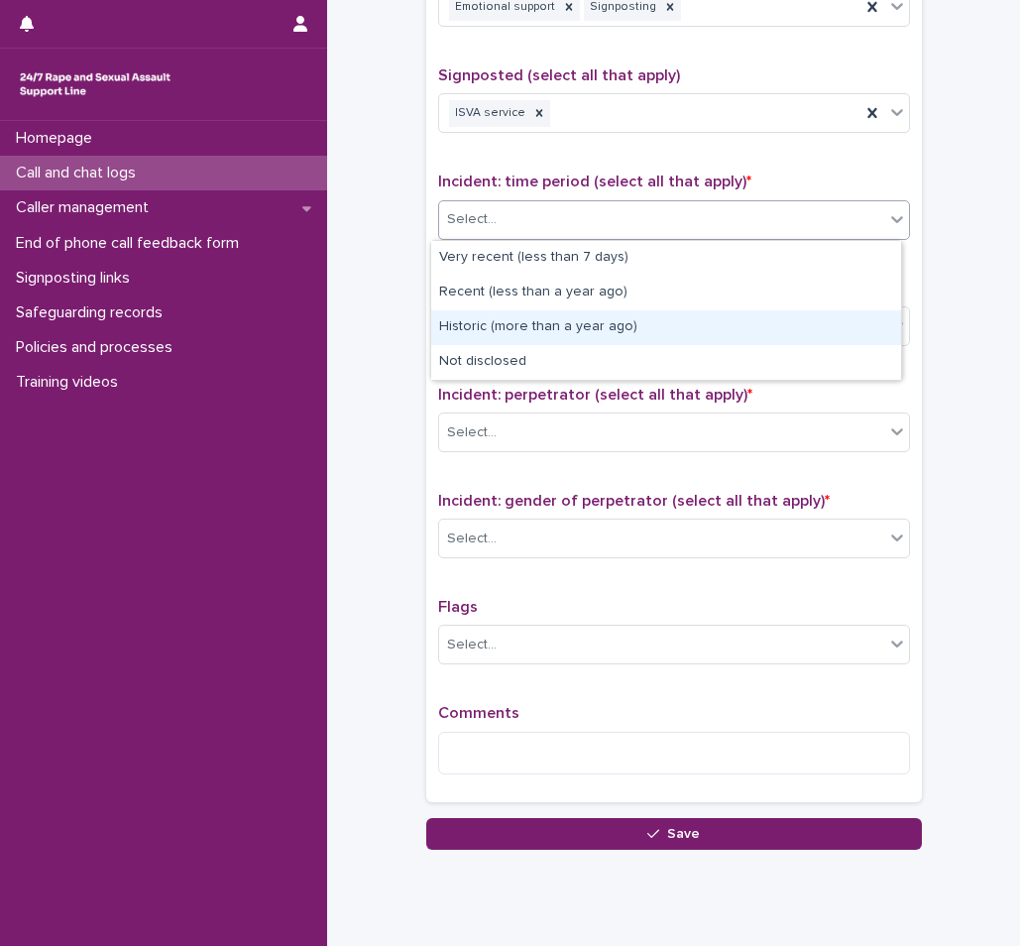
click at [502, 335] on div "Historic (more than a year ago)" at bounding box center [666, 327] width 470 height 35
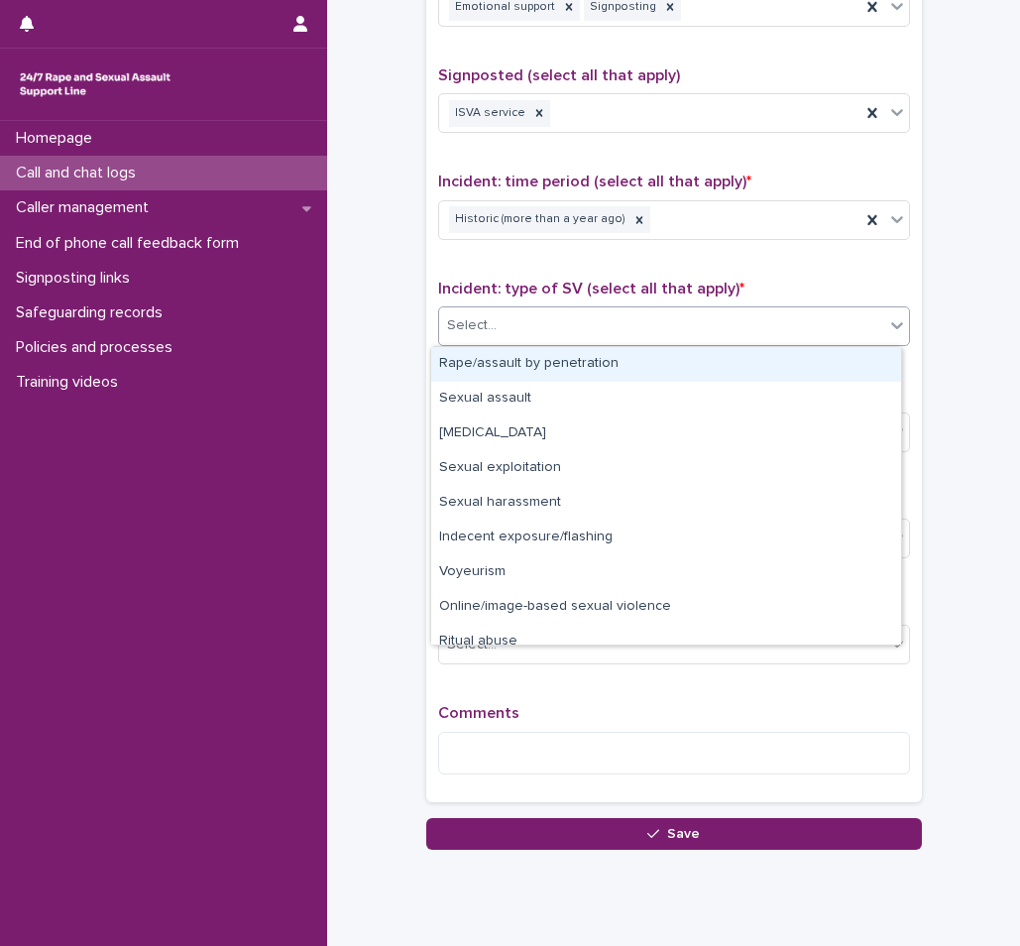
click at [546, 311] on div "Select..." at bounding box center [661, 325] width 445 height 33
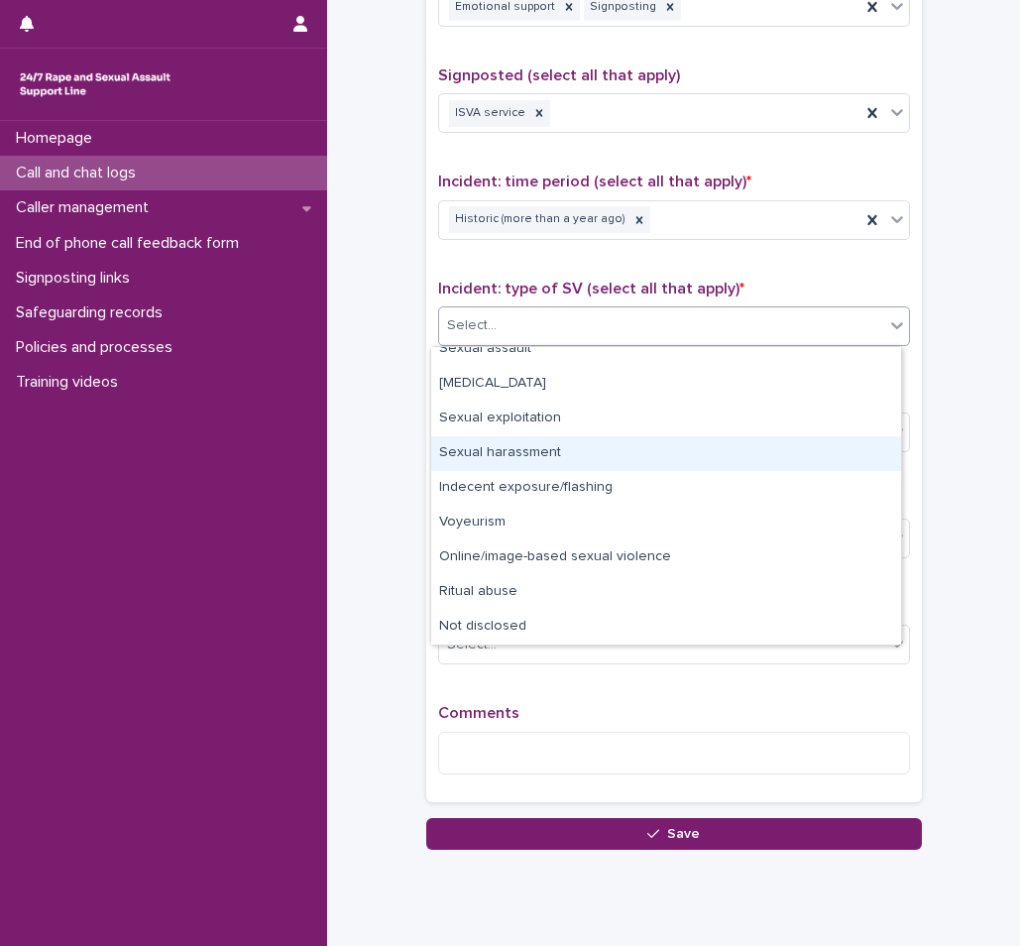
scroll to position [0, 0]
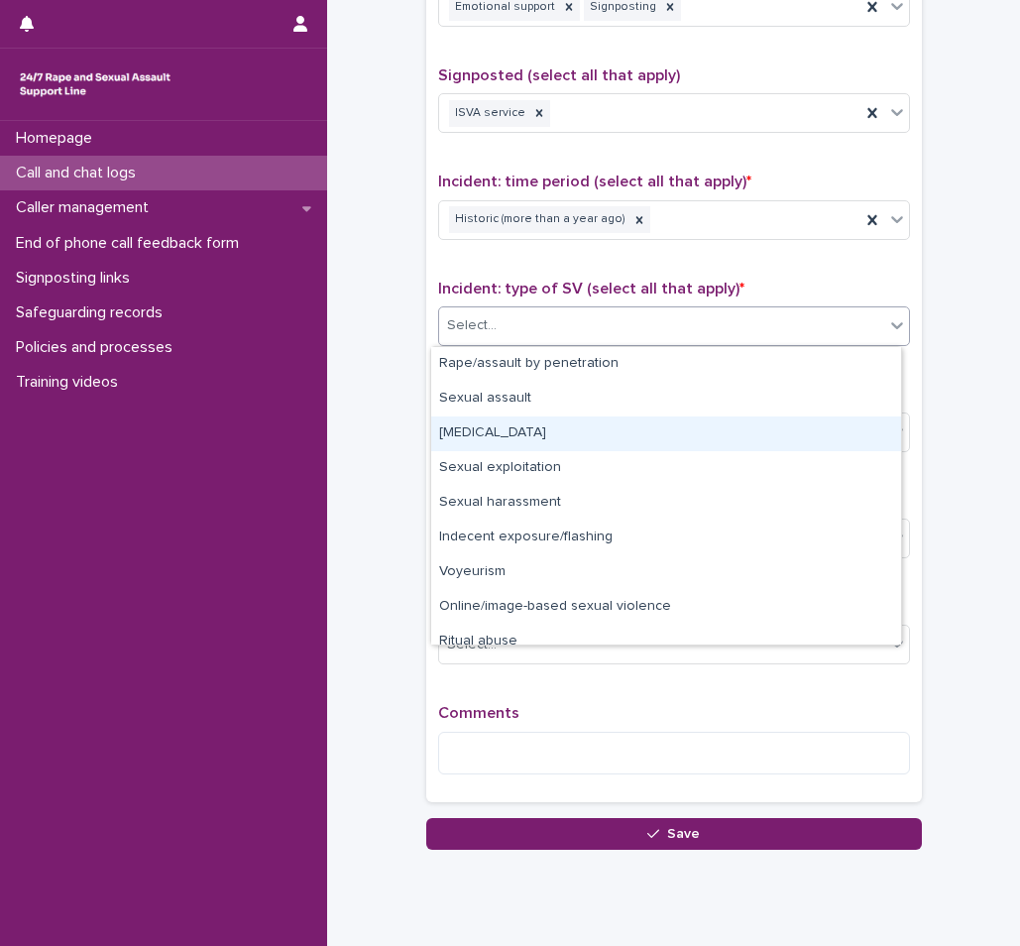
click at [496, 435] on div "[MEDICAL_DATA]" at bounding box center [666, 433] width 470 height 35
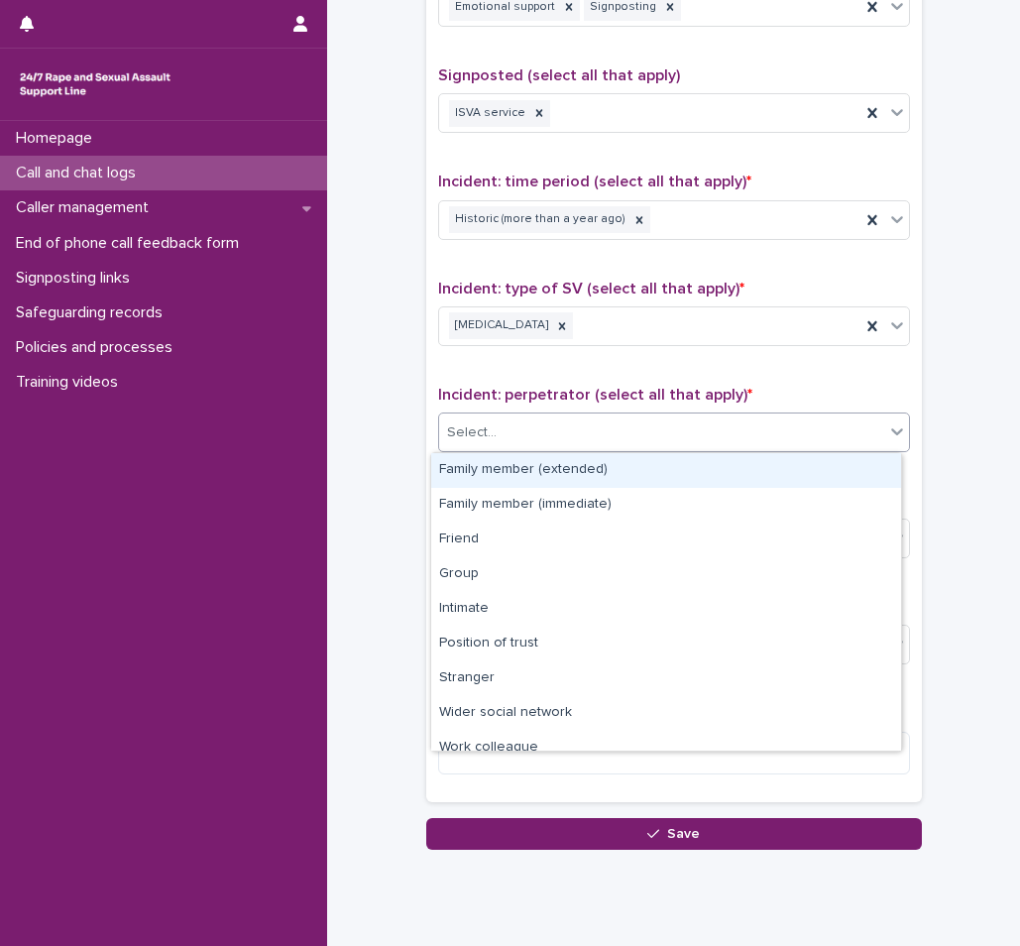
click at [496, 435] on div "Select..." at bounding box center [661, 432] width 445 height 33
click at [534, 480] on div "Family member (extended)" at bounding box center [666, 470] width 470 height 35
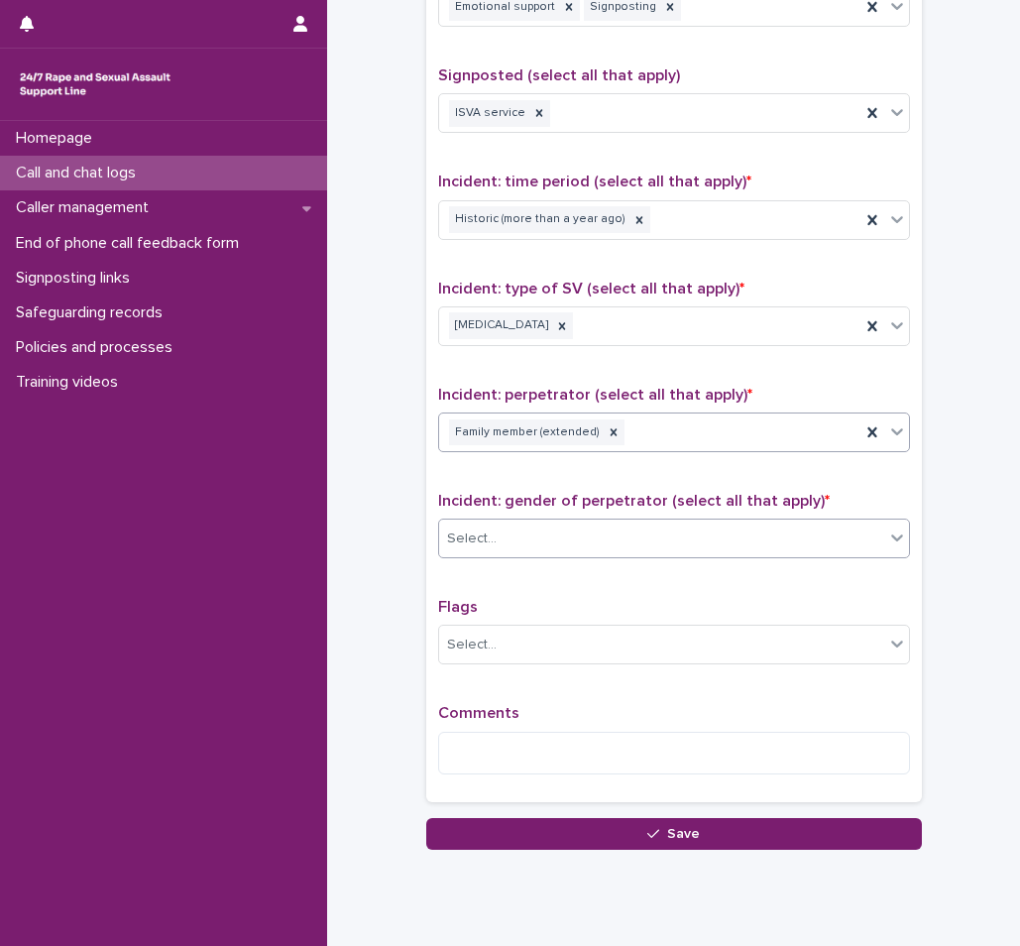
click at [519, 543] on div "Select..." at bounding box center [661, 539] width 445 height 33
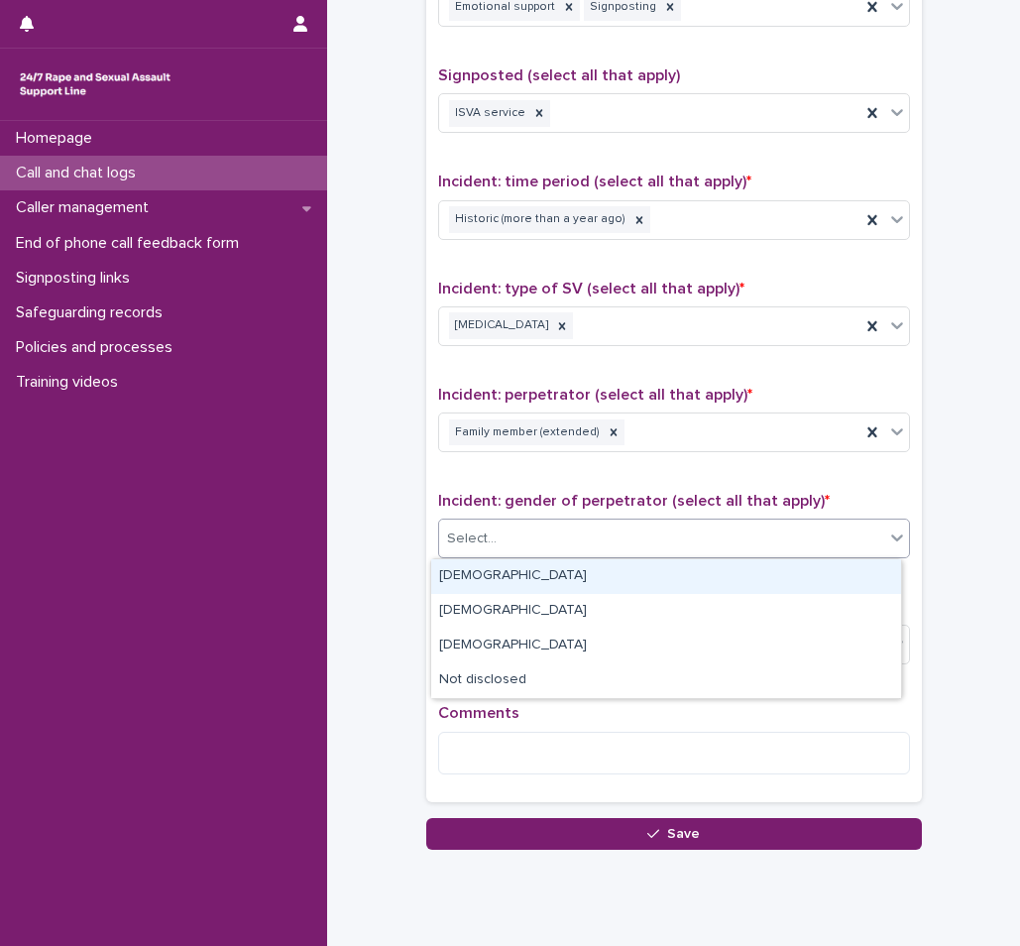
click at [512, 565] on div "[DEMOGRAPHIC_DATA]" at bounding box center [666, 576] width 470 height 35
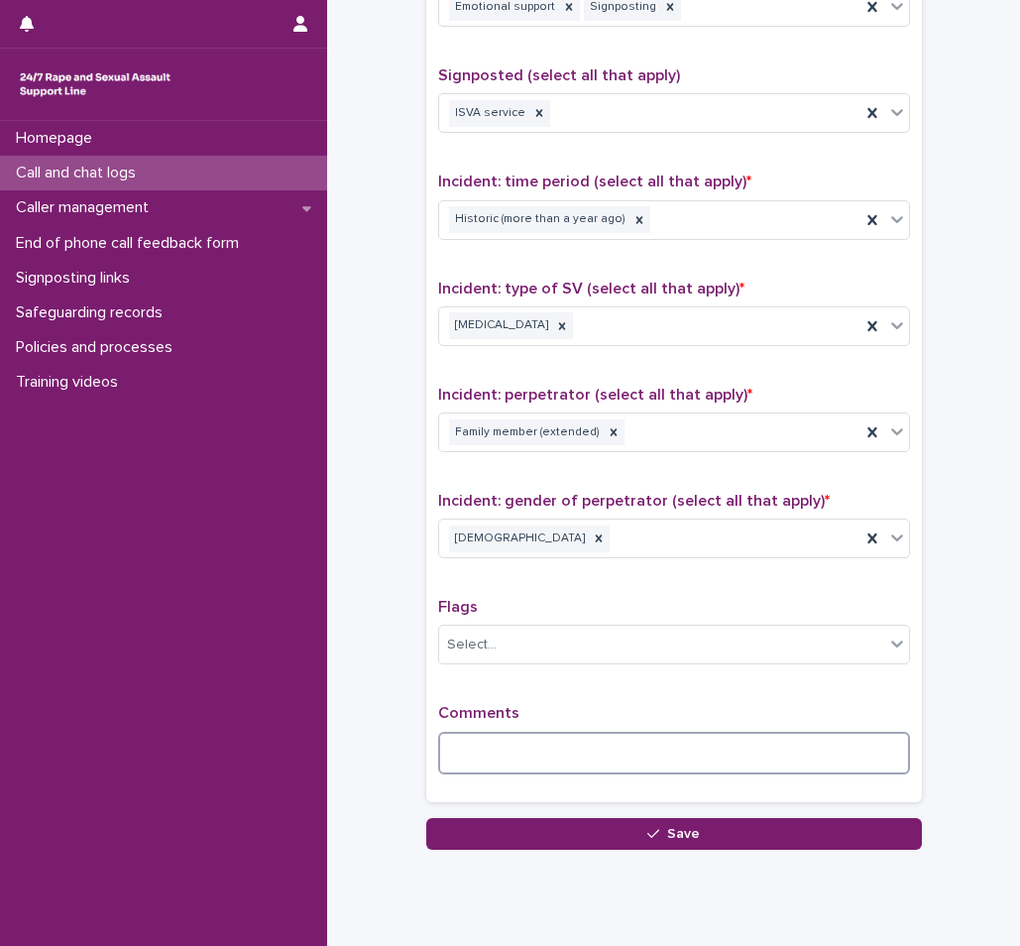
click at [483, 747] on textarea at bounding box center [674, 753] width 472 height 43
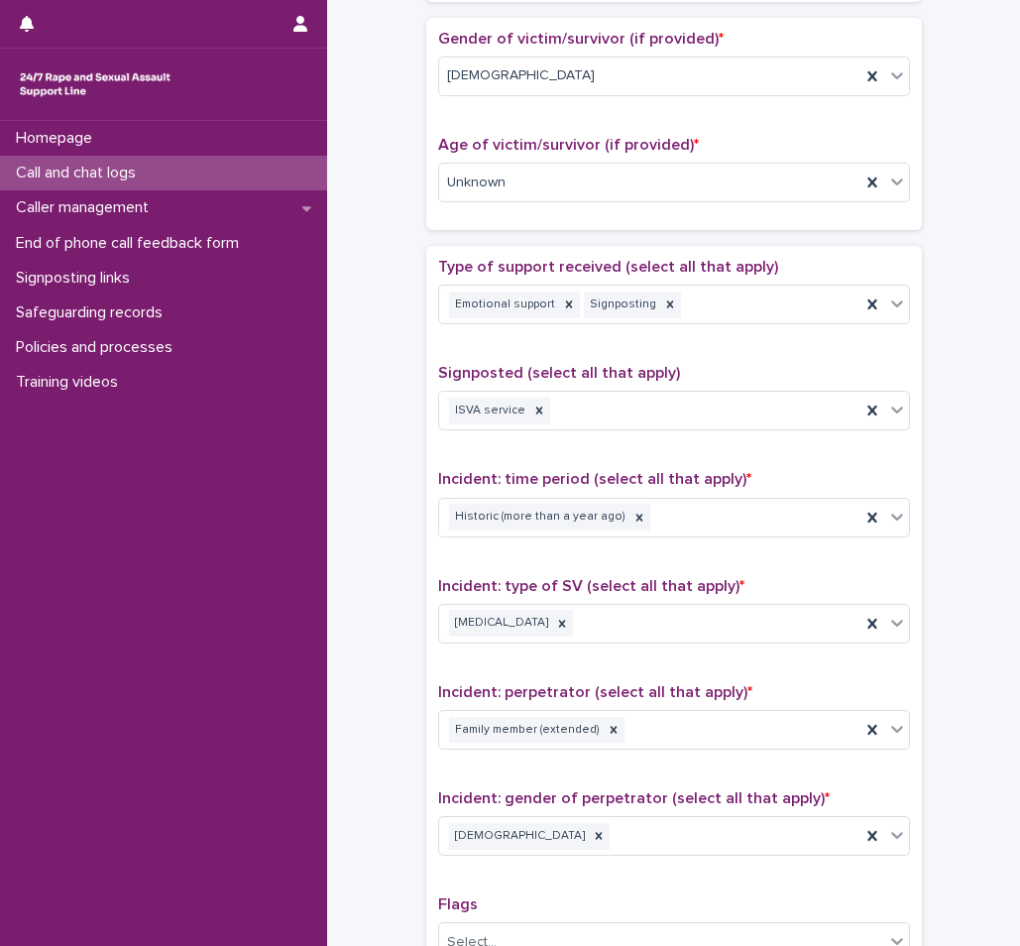
scroll to position [1281, 0]
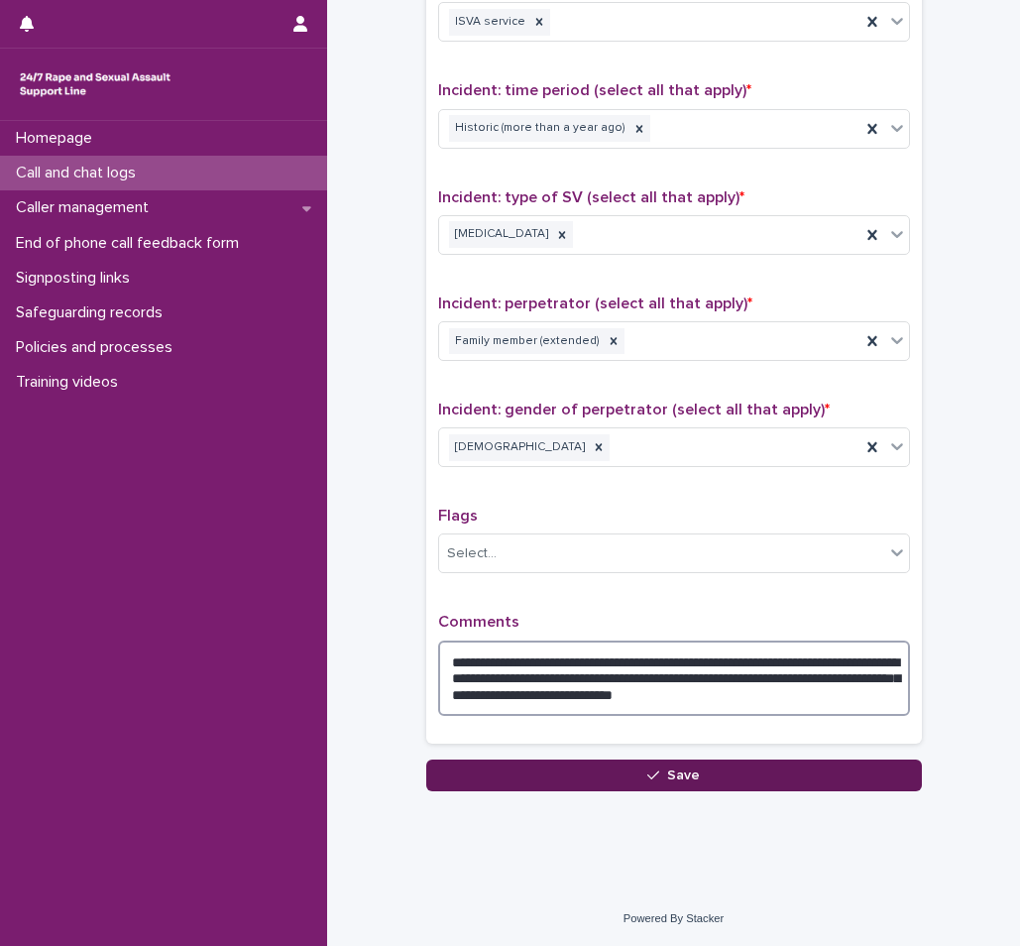
type textarea "**********"
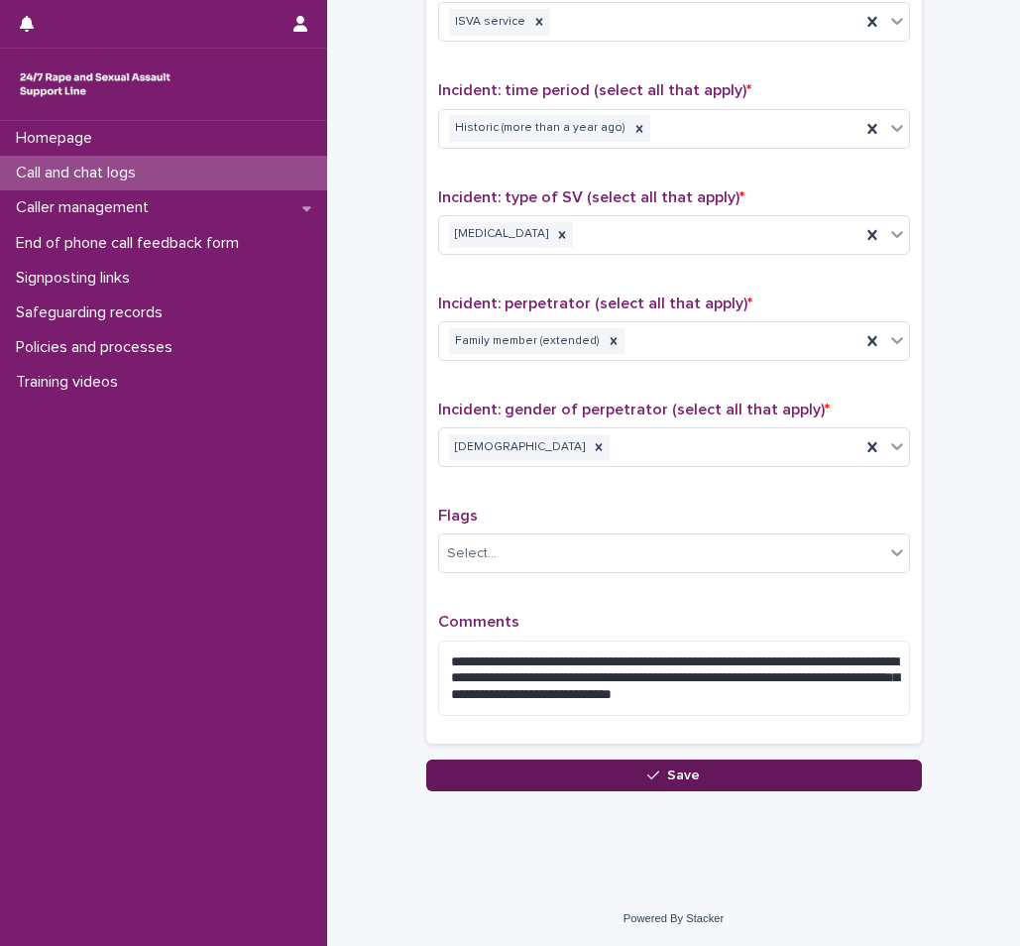
click at [719, 785] on button "Save" at bounding box center [674, 776] width 496 height 32
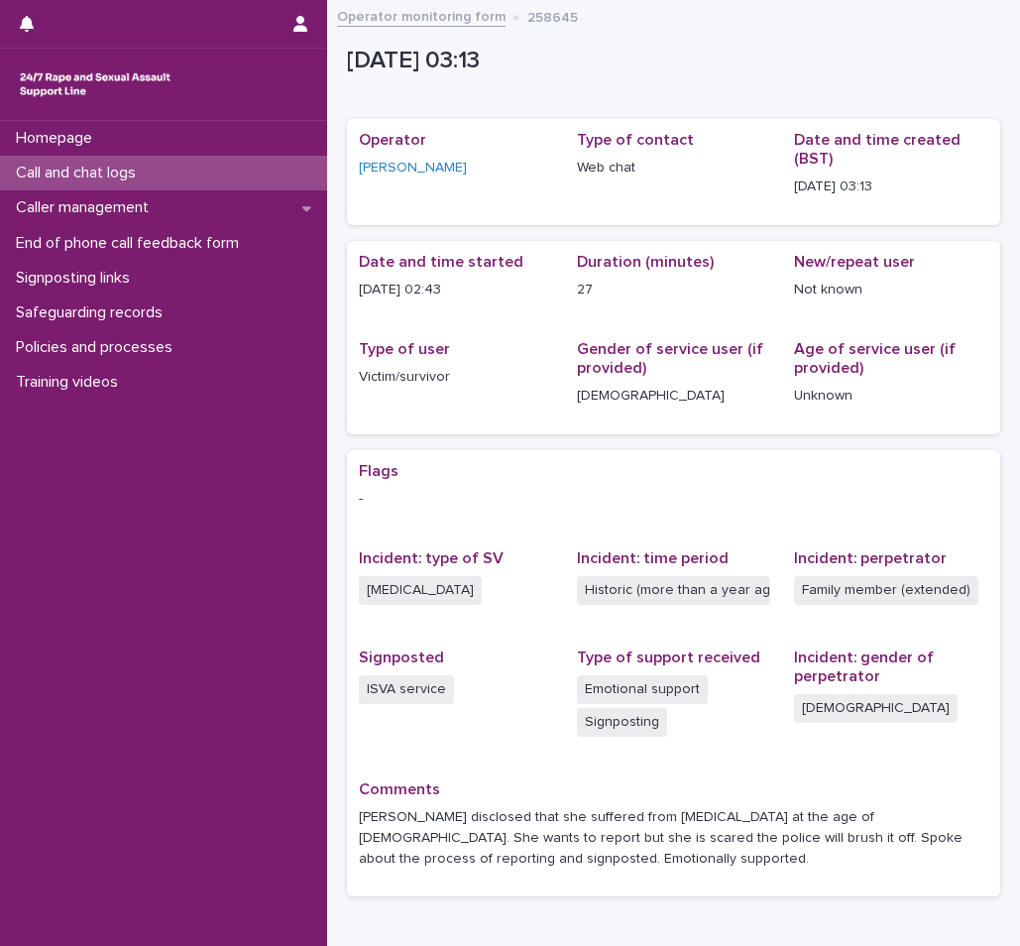
click at [74, 179] on p "Call and chat logs" at bounding box center [80, 173] width 144 height 19
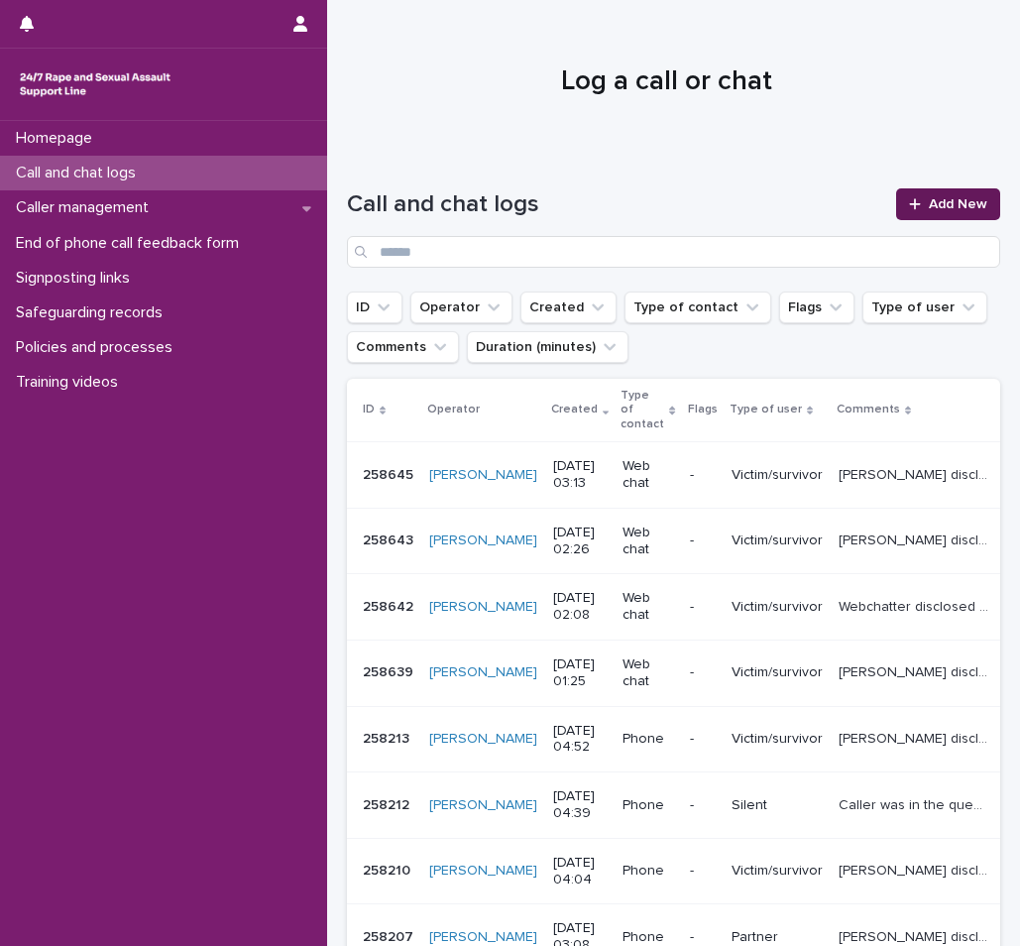
click at [936, 199] on span "Add New" at bounding box center [958, 204] width 59 height 14
